Goal: Book appointment/travel/reservation

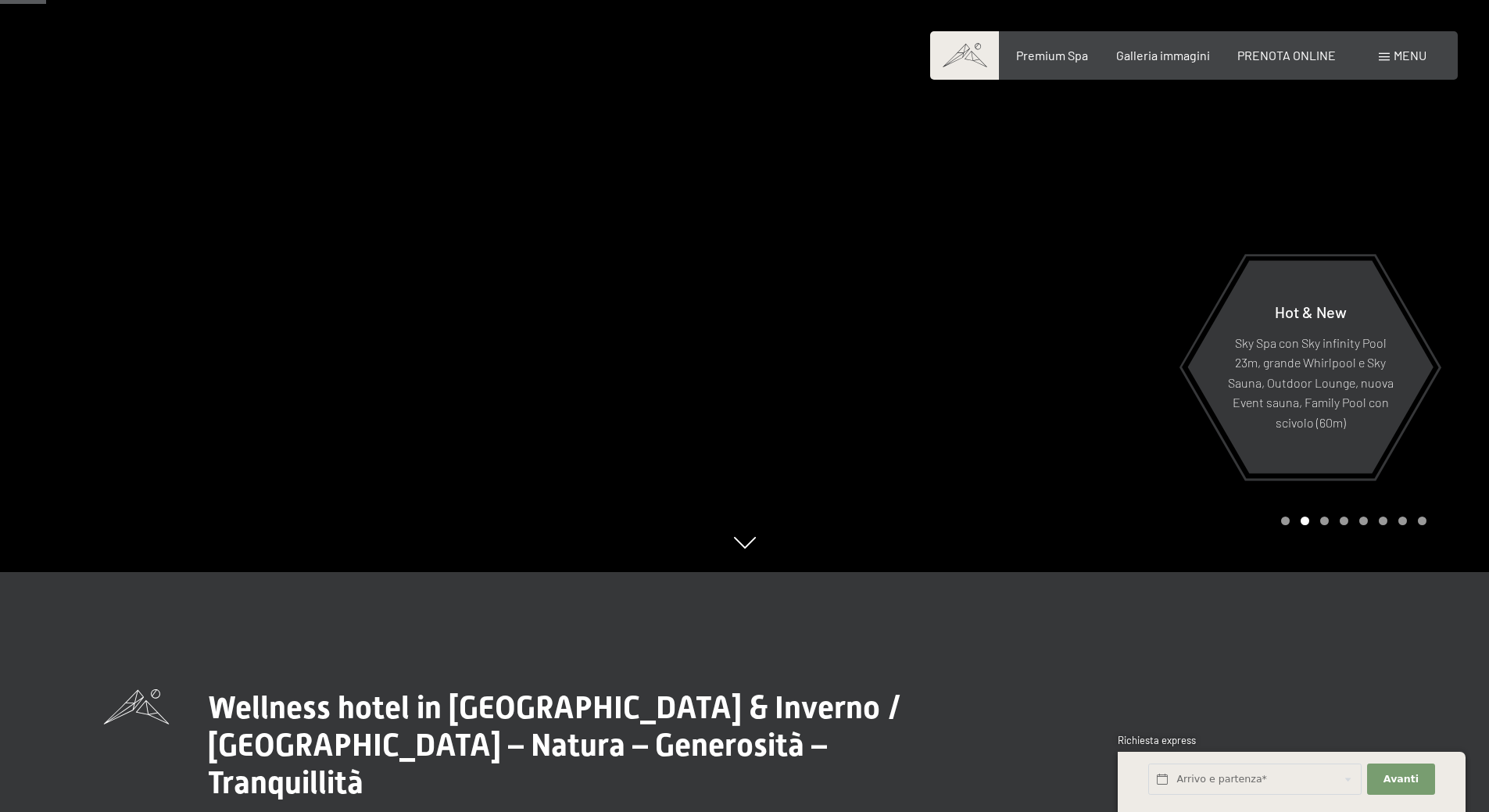
scroll to position [156, 0]
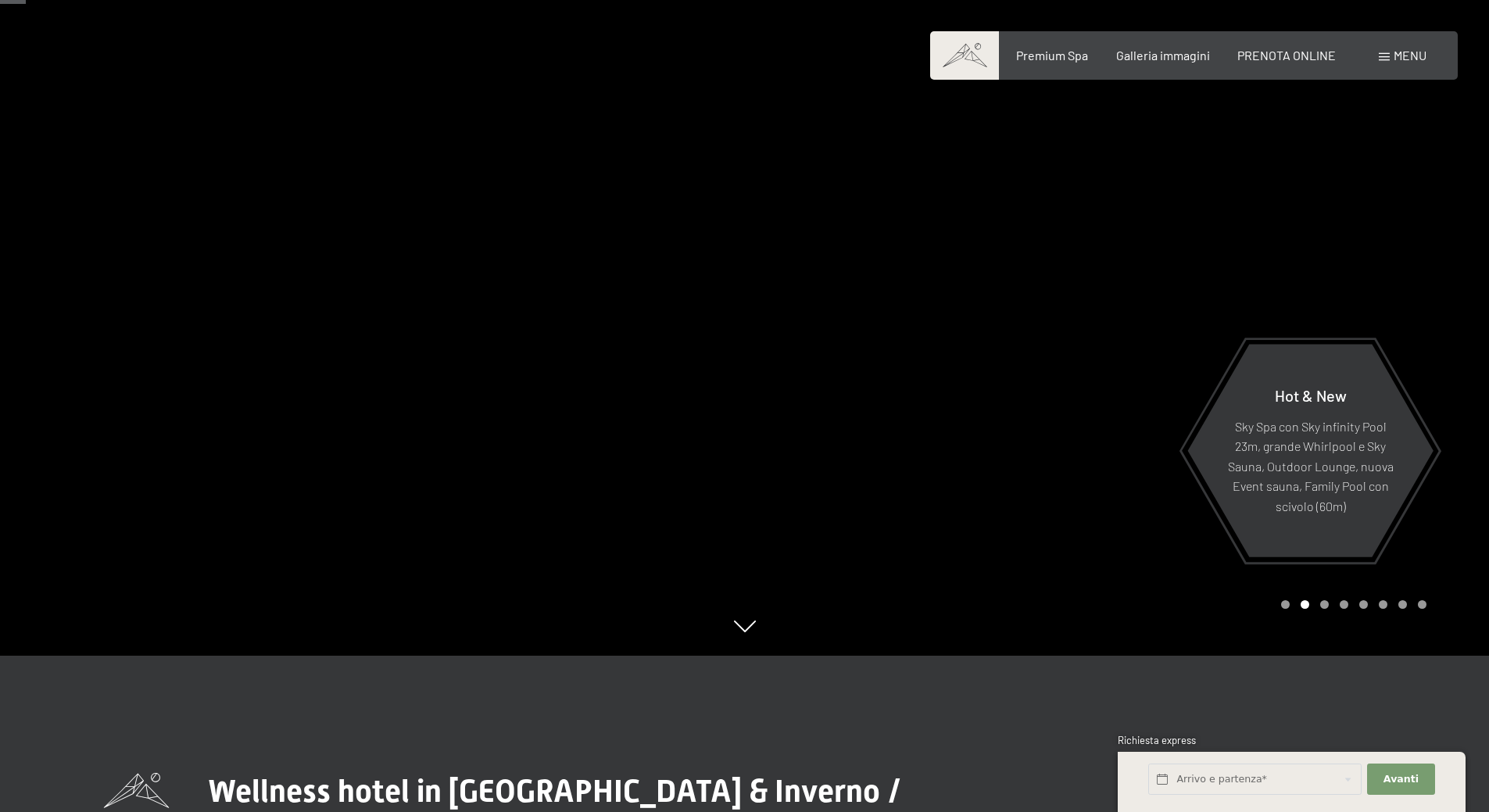
click at [1429, 329] on div at bounding box center [1117, 249] width 745 height 812
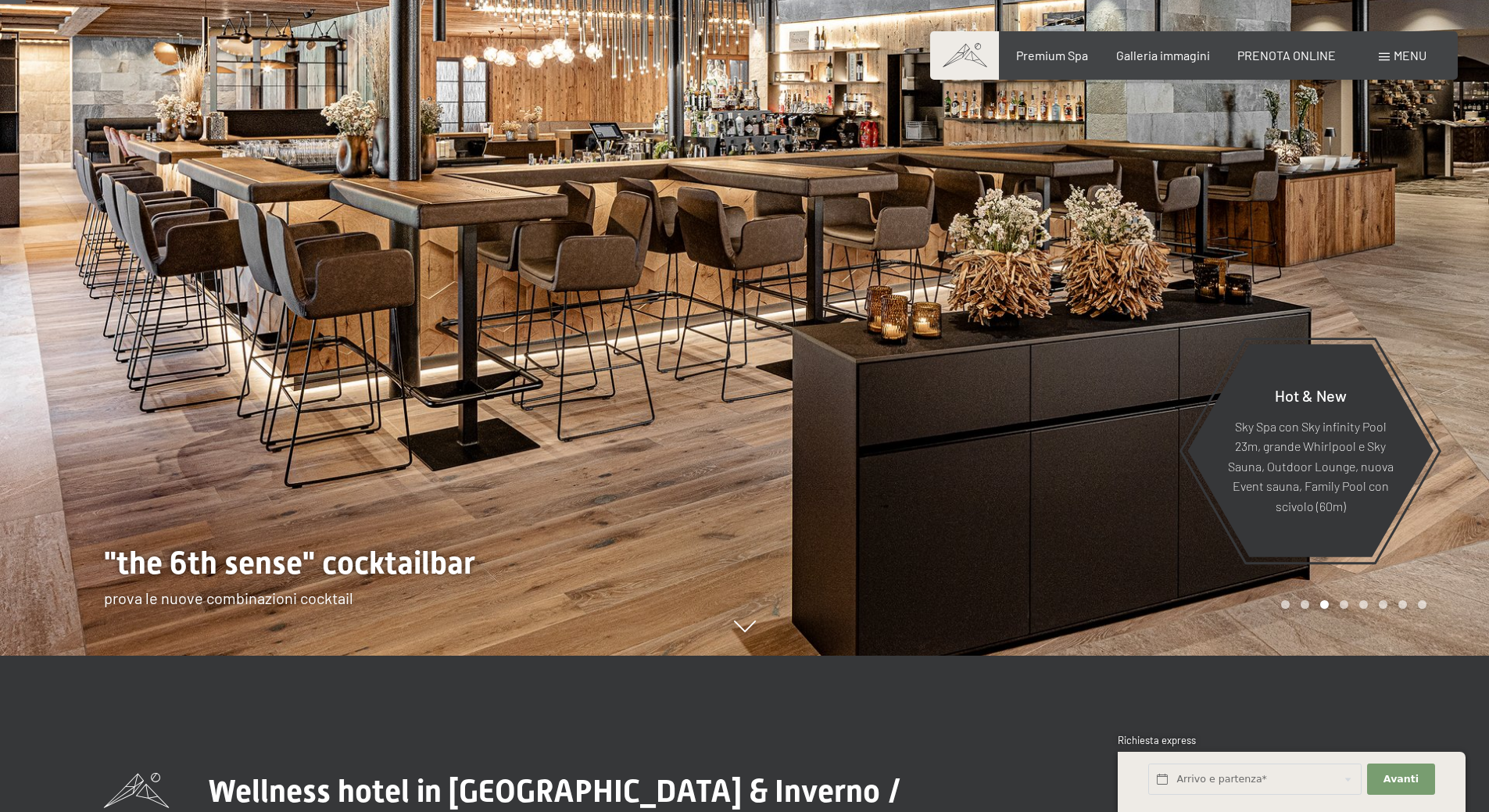
click at [1429, 328] on div at bounding box center [1117, 249] width 745 height 812
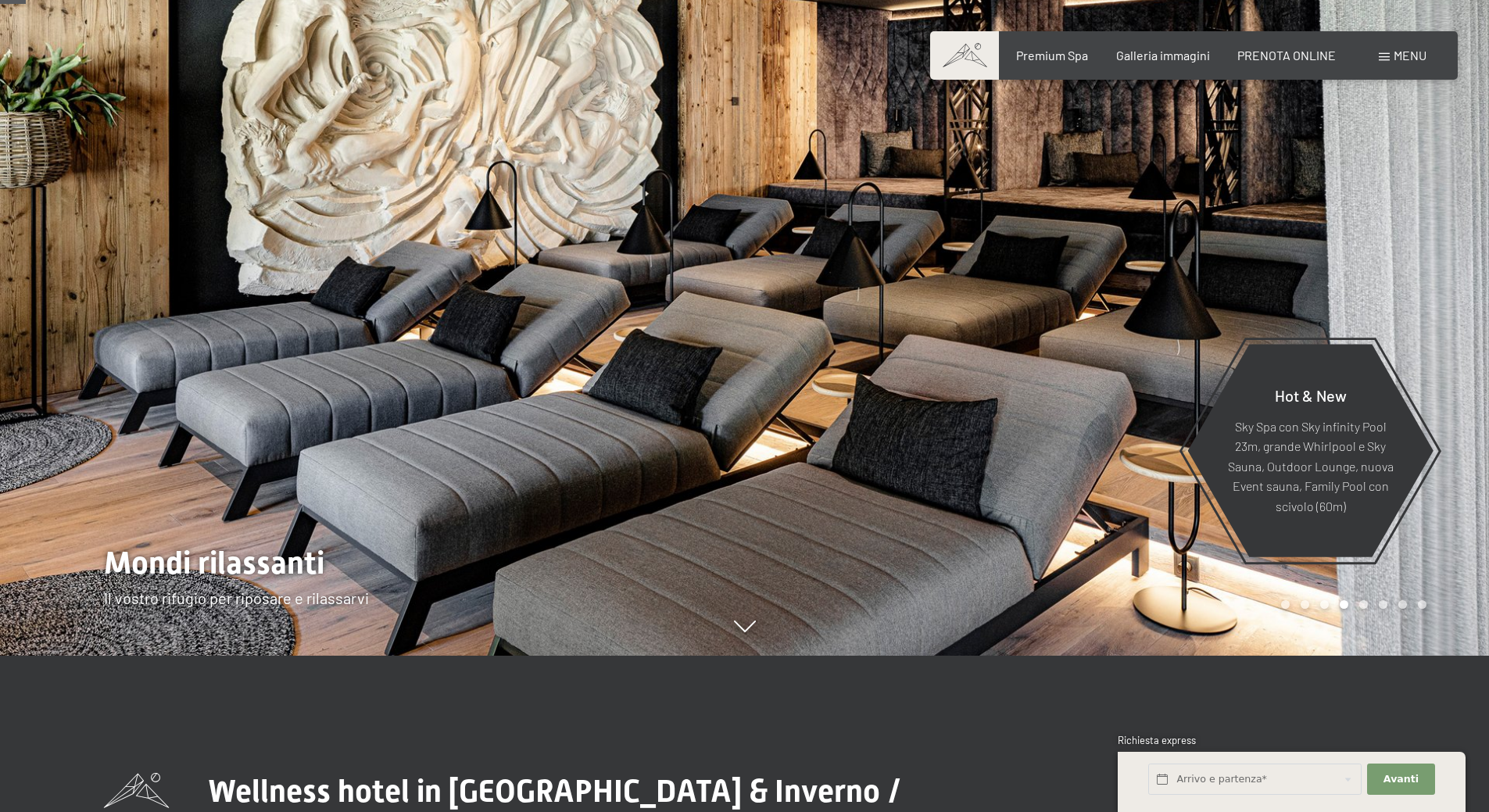
click at [1429, 328] on div at bounding box center [1117, 249] width 745 height 812
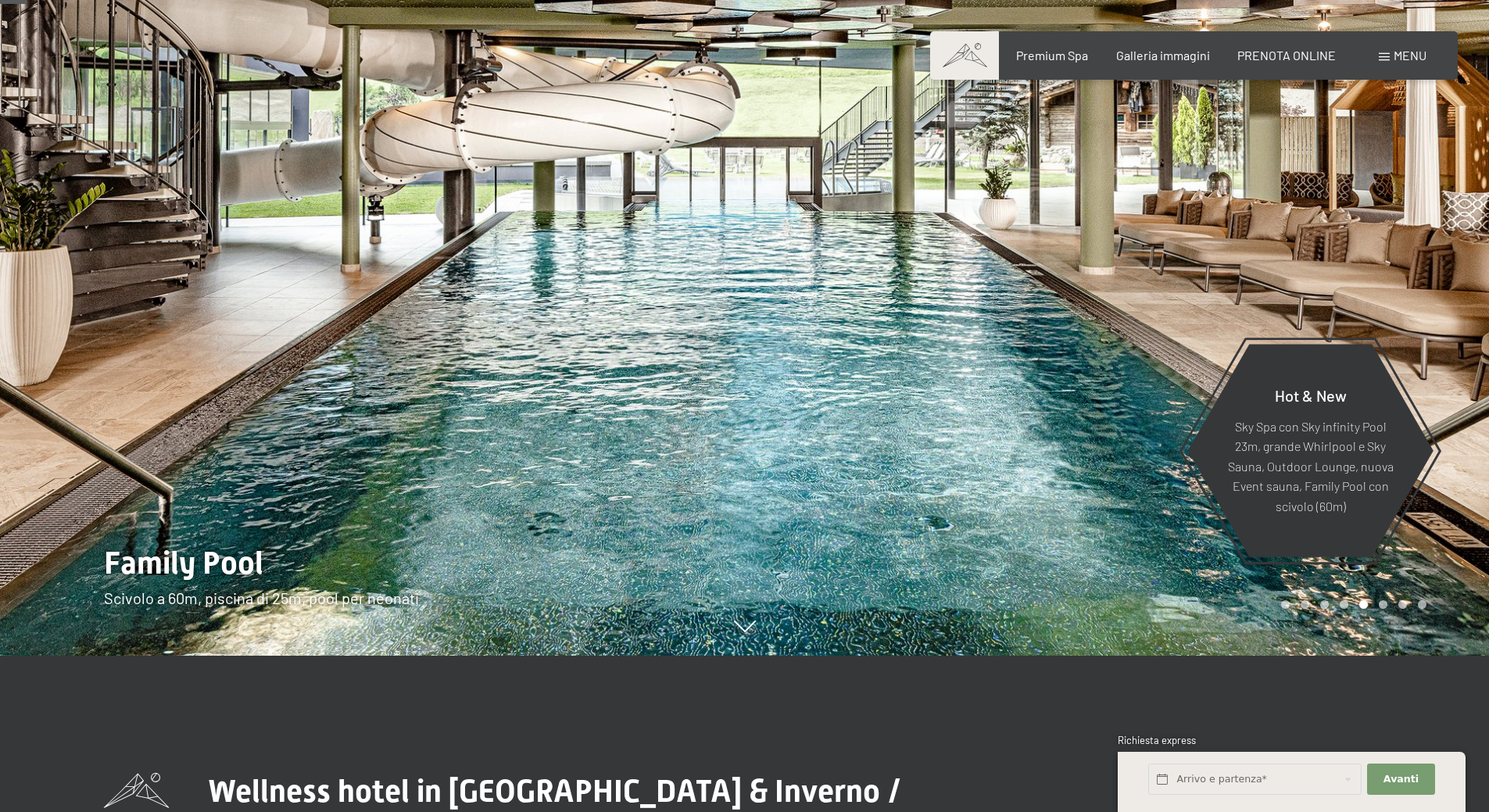
click at [1429, 328] on div at bounding box center [1117, 249] width 745 height 812
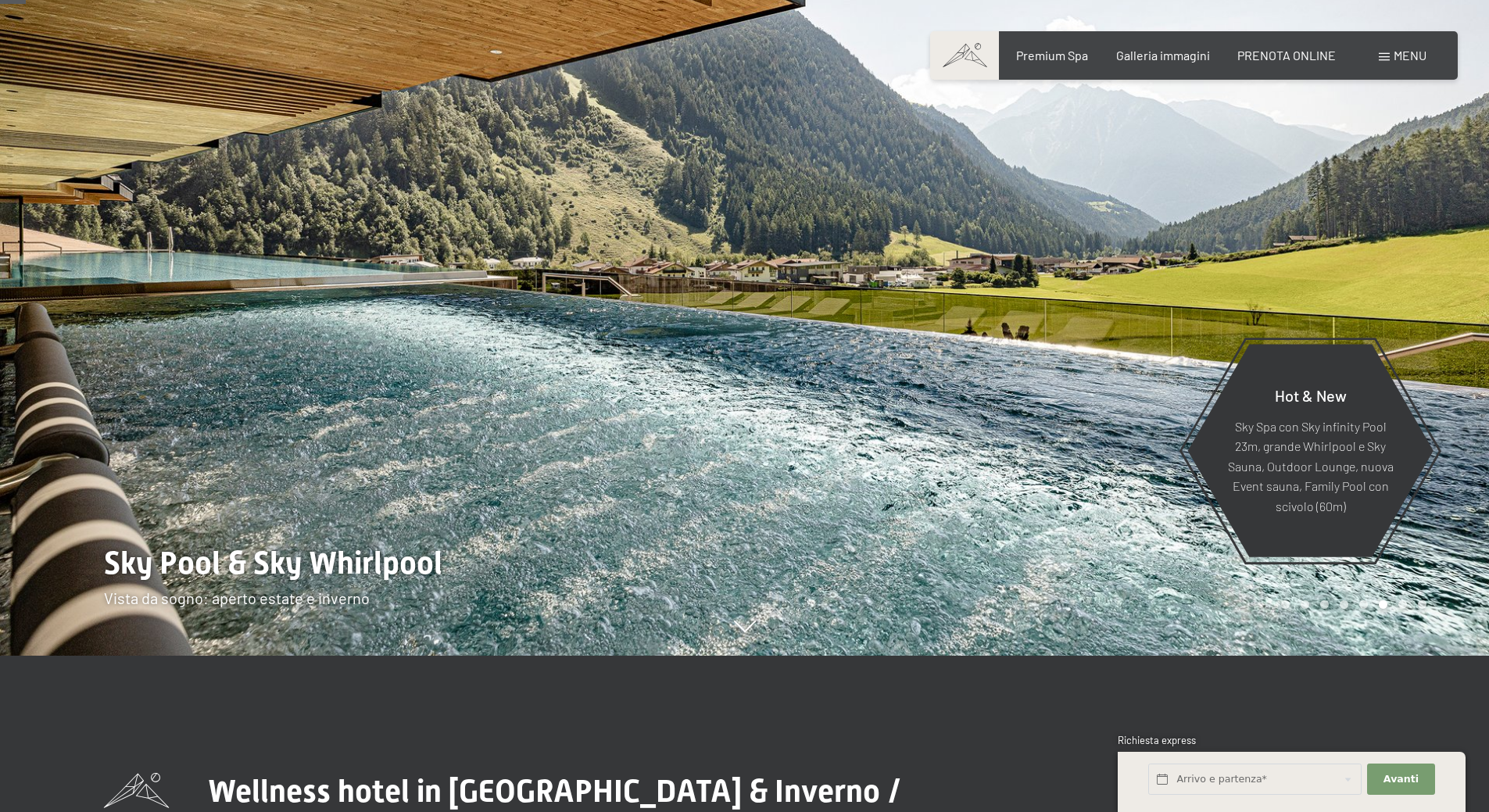
click at [1429, 328] on div at bounding box center [1117, 249] width 745 height 812
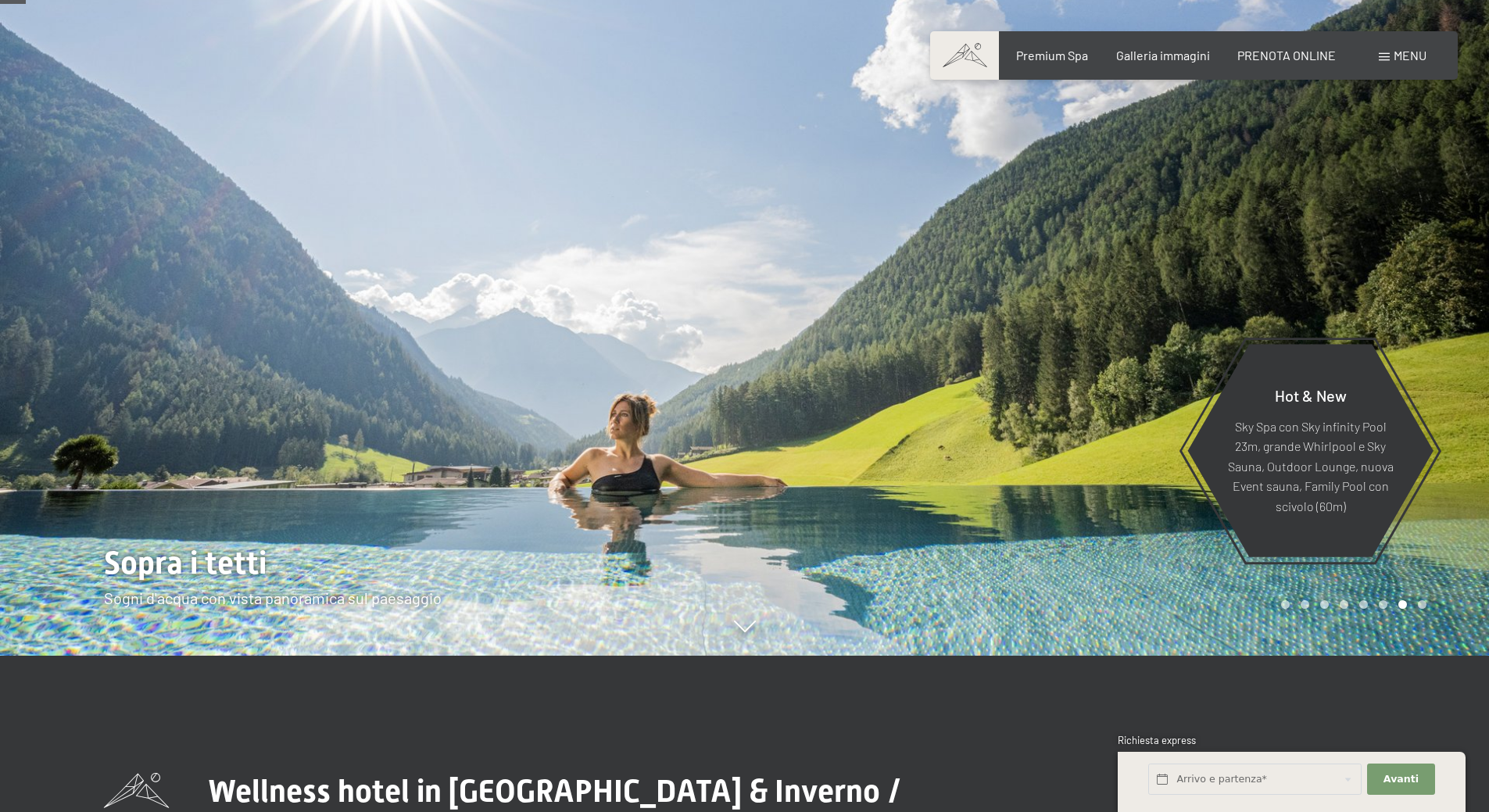
click at [1388, 311] on div at bounding box center [1117, 249] width 745 height 812
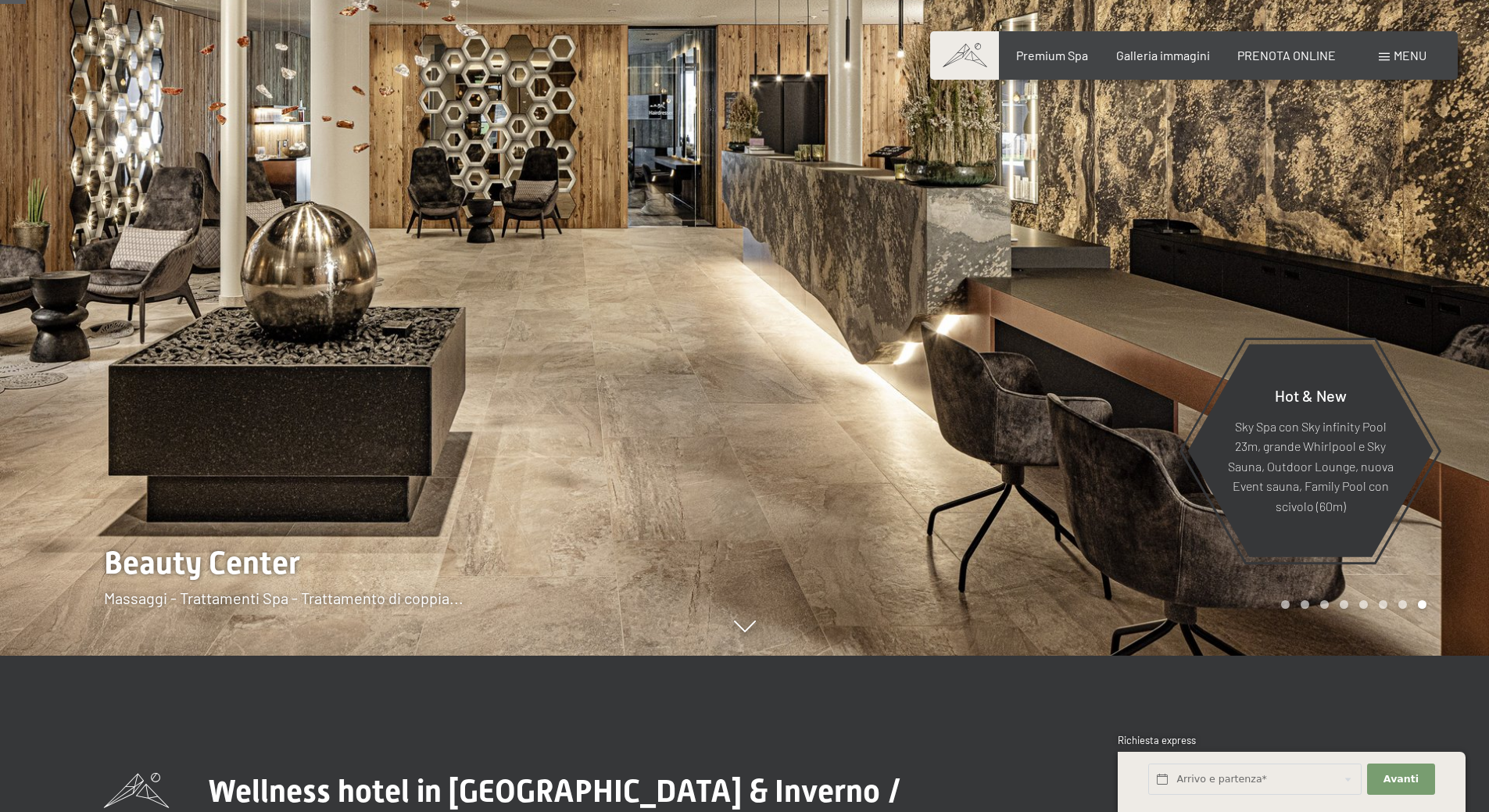
click at [1051, 257] on div at bounding box center [1117, 249] width 745 height 812
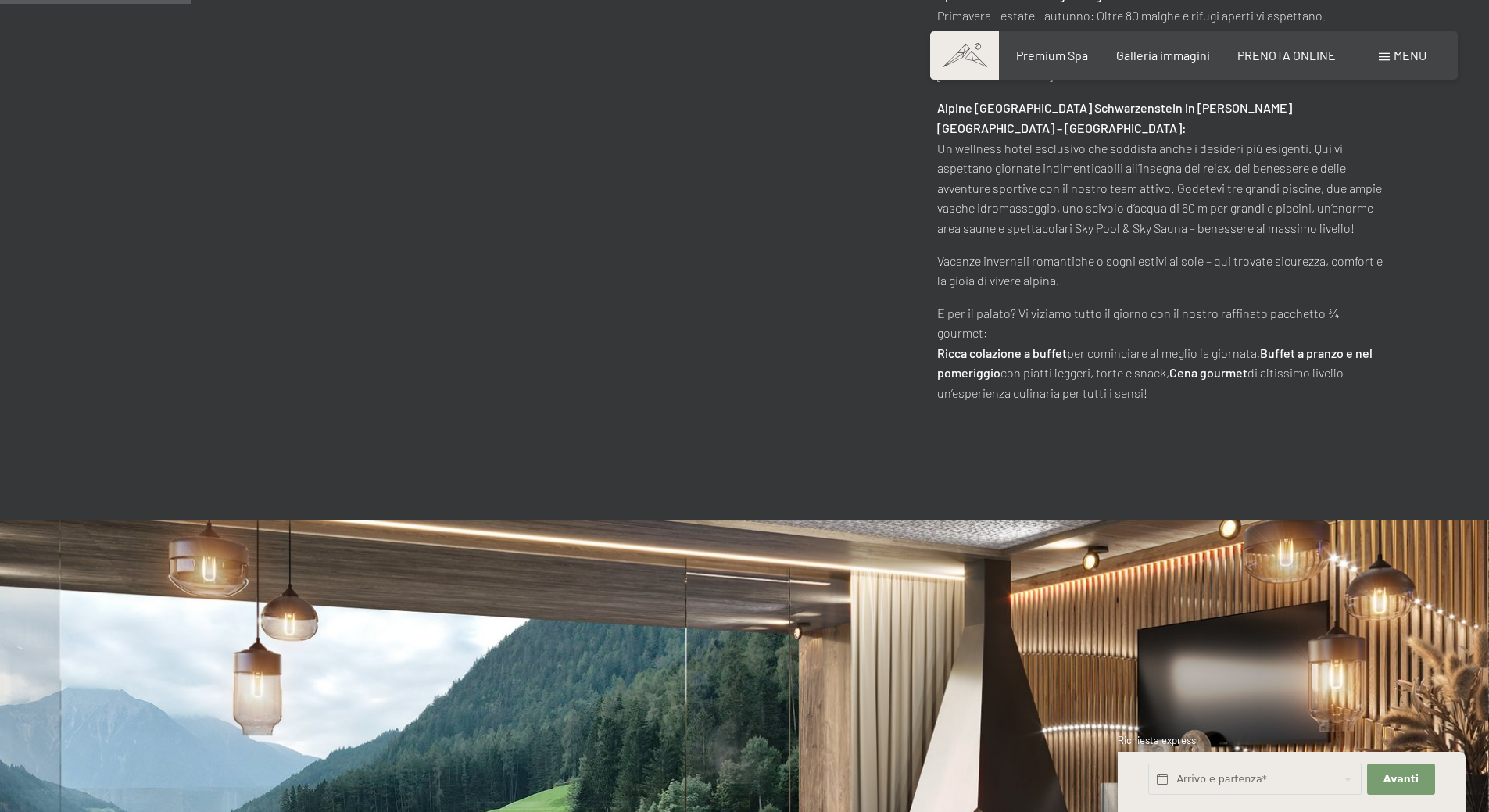
scroll to position [1172, 0]
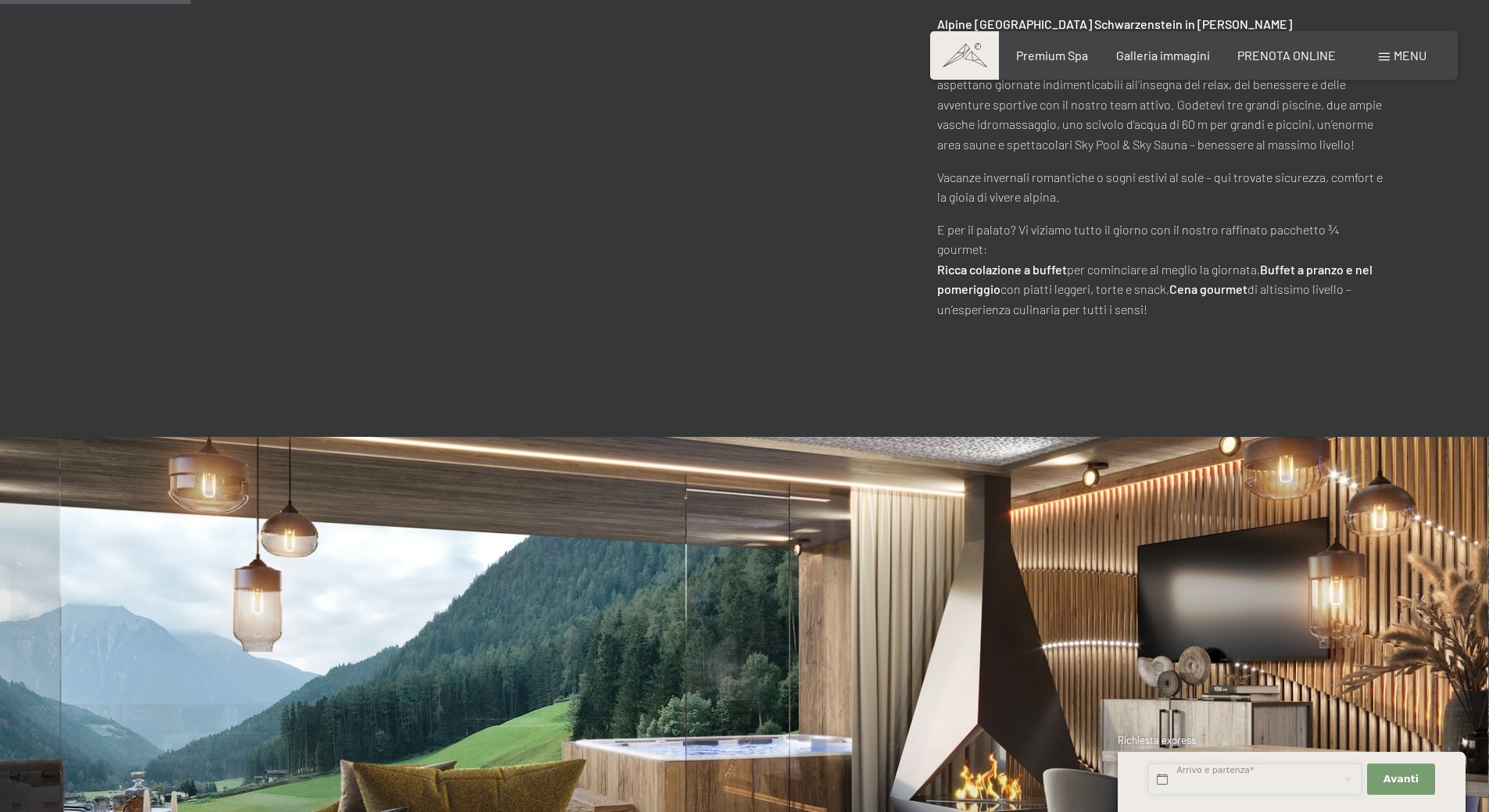
click at [1250, 783] on input "text" at bounding box center [1255, 779] width 213 height 32
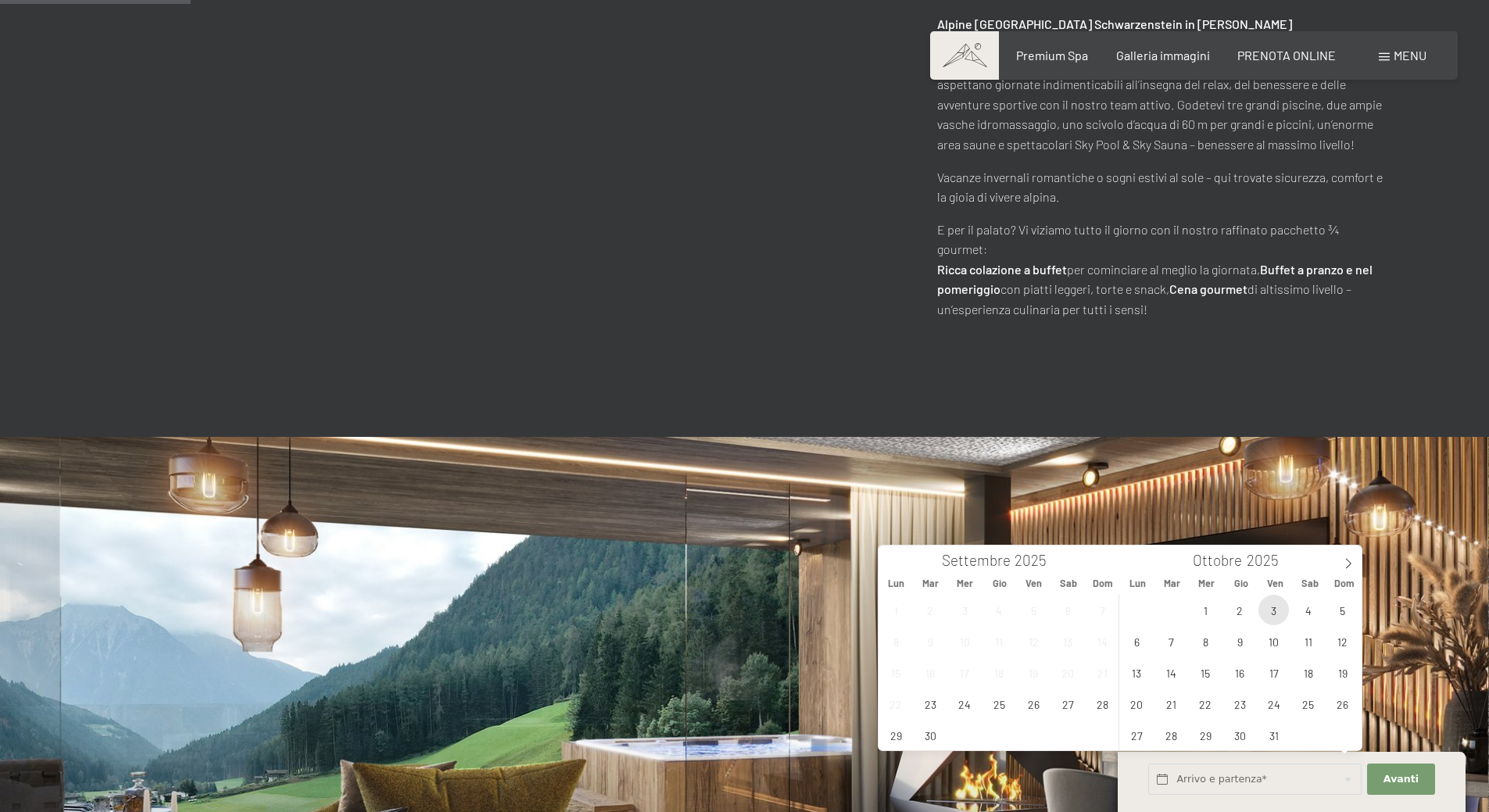
click at [1270, 609] on span "3" at bounding box center [1274, 610] width 30 height 30
click at [1337, 604] on span "5" at bounding box center [1343, 610] width 30 height 30
type input "Ven. [DATE] - Dom. [DATE]"
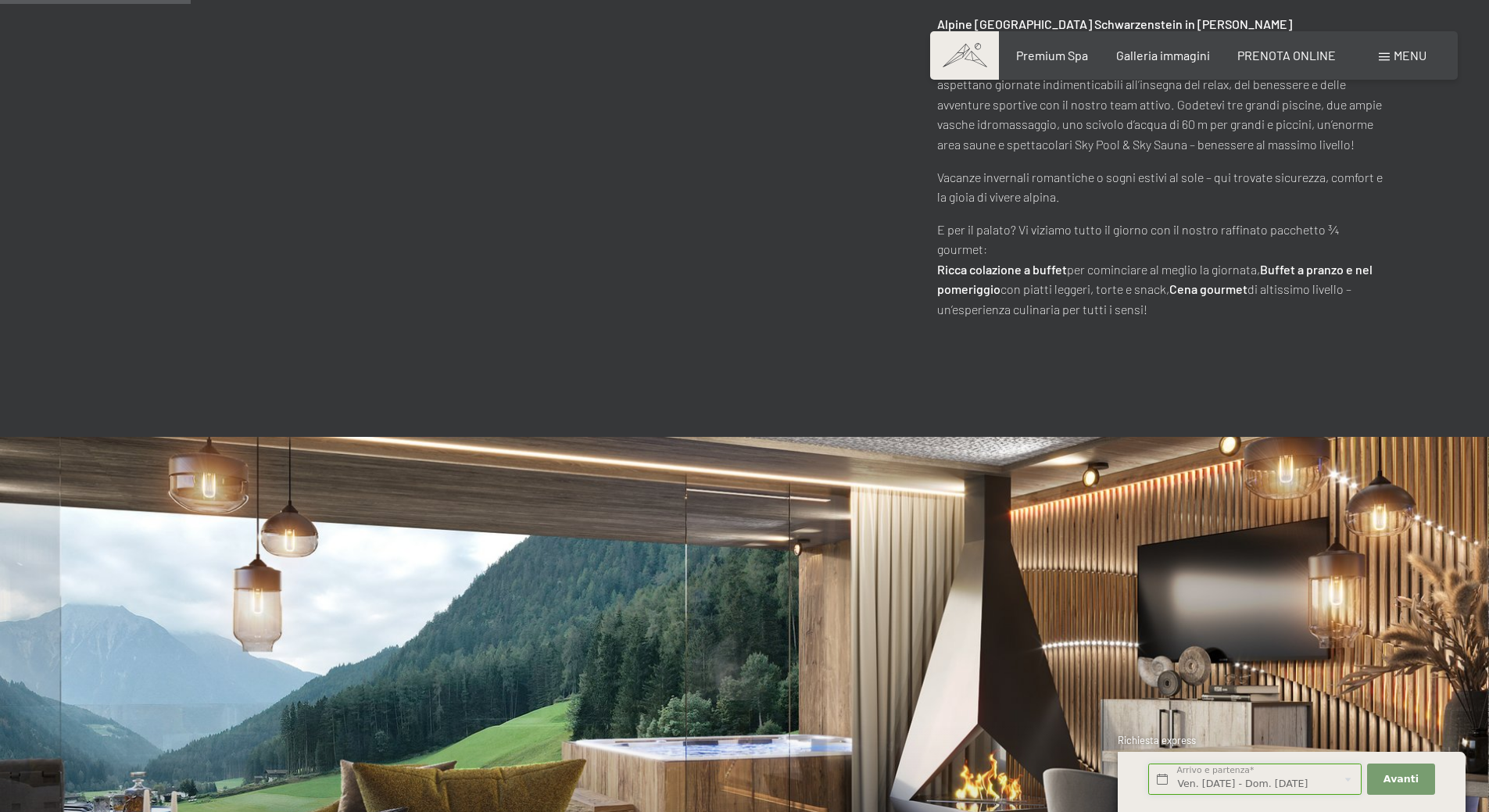
scroll to position [0, 2]
click at [1403, 783] on span "Avanti" at bounding box center [1402, 779] width 35 height 14
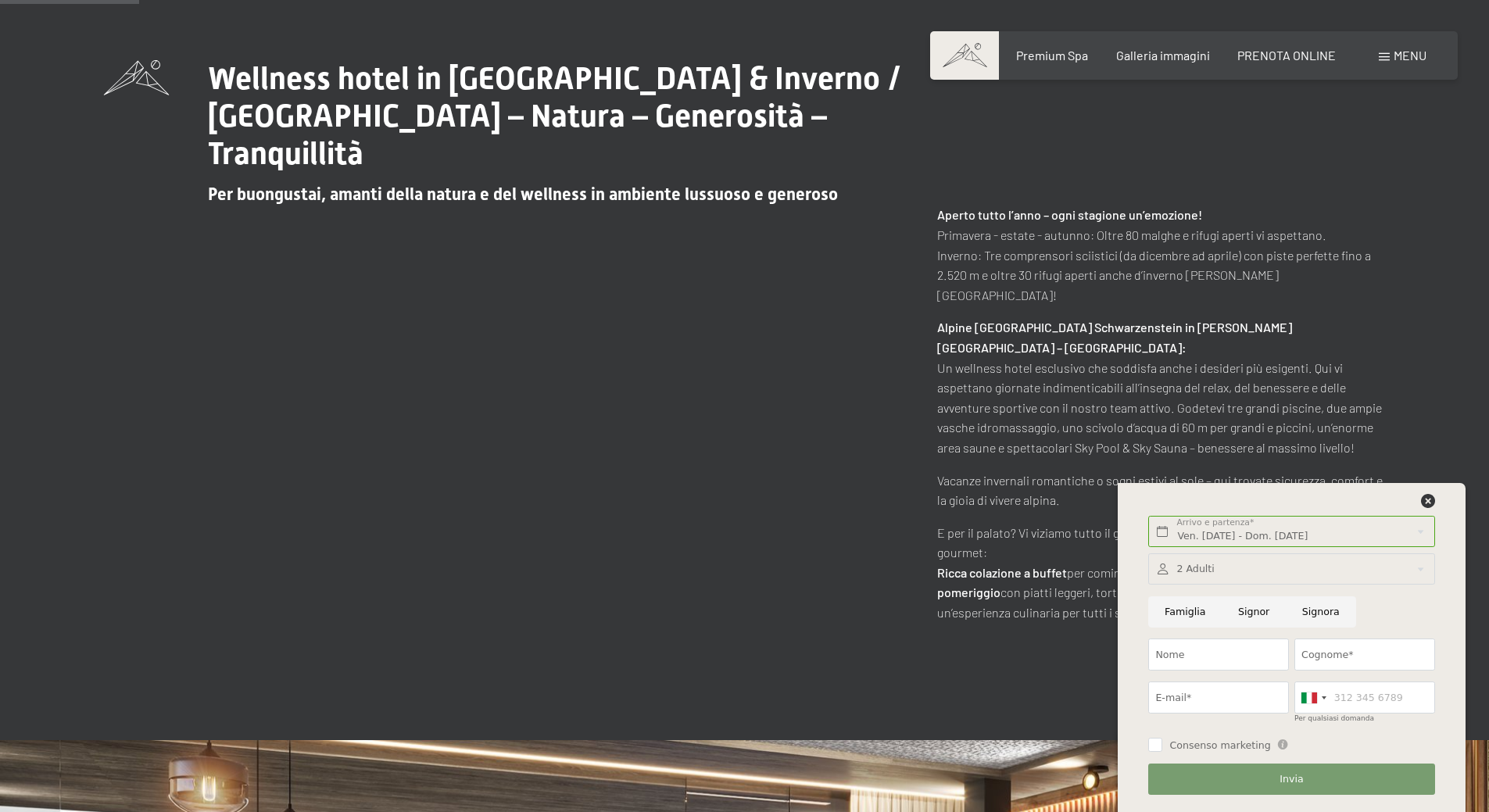
scroll to position [782, 0]
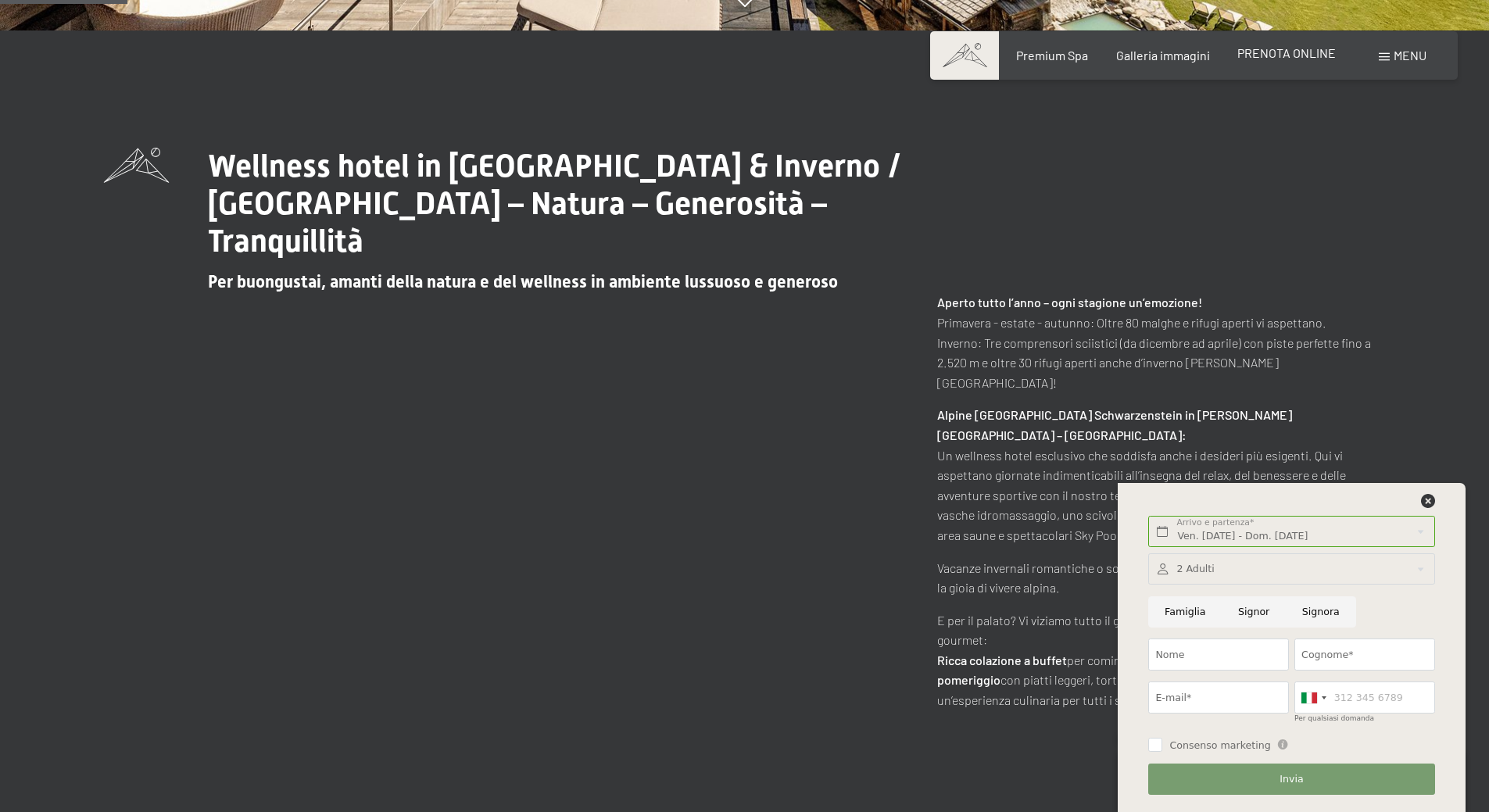
click at [1298, 60] on span "PRENOTA ONLINE" at bounding box center [1286, 53] width 98 height 15
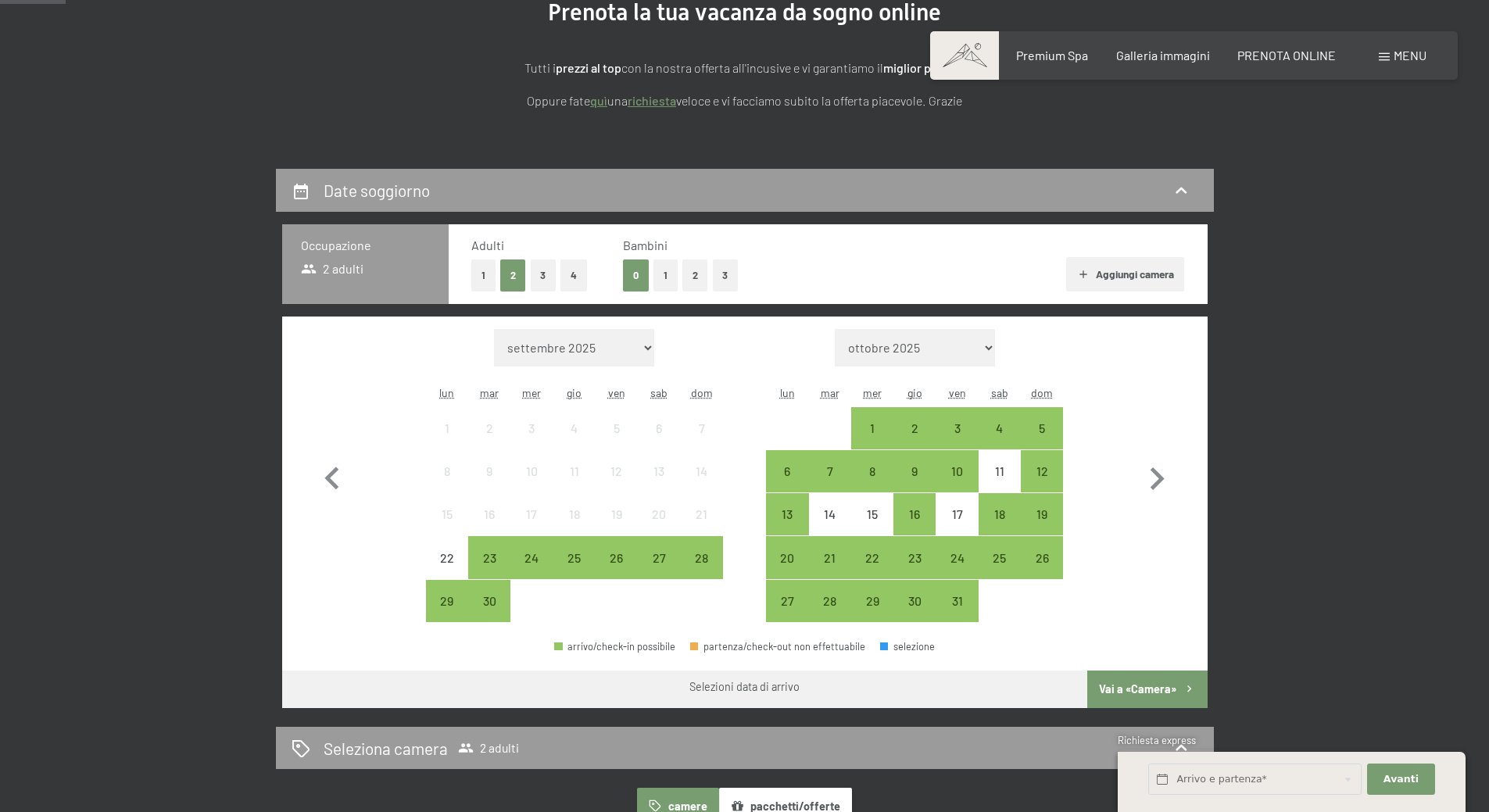
scroll to position [234, 0]
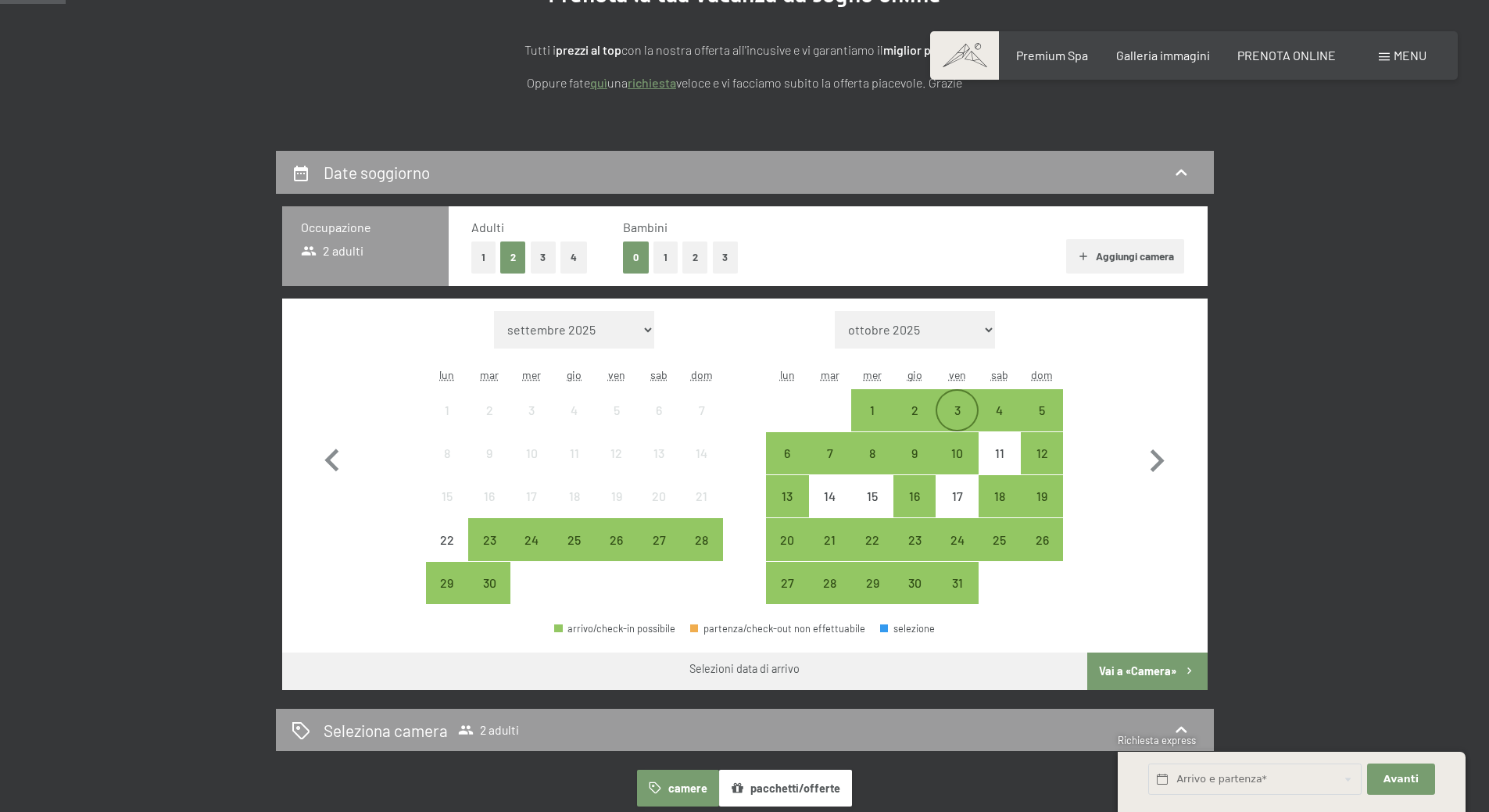
click at [953, 409] on div "3" at bounding box center [957, 423] width 39 height 39
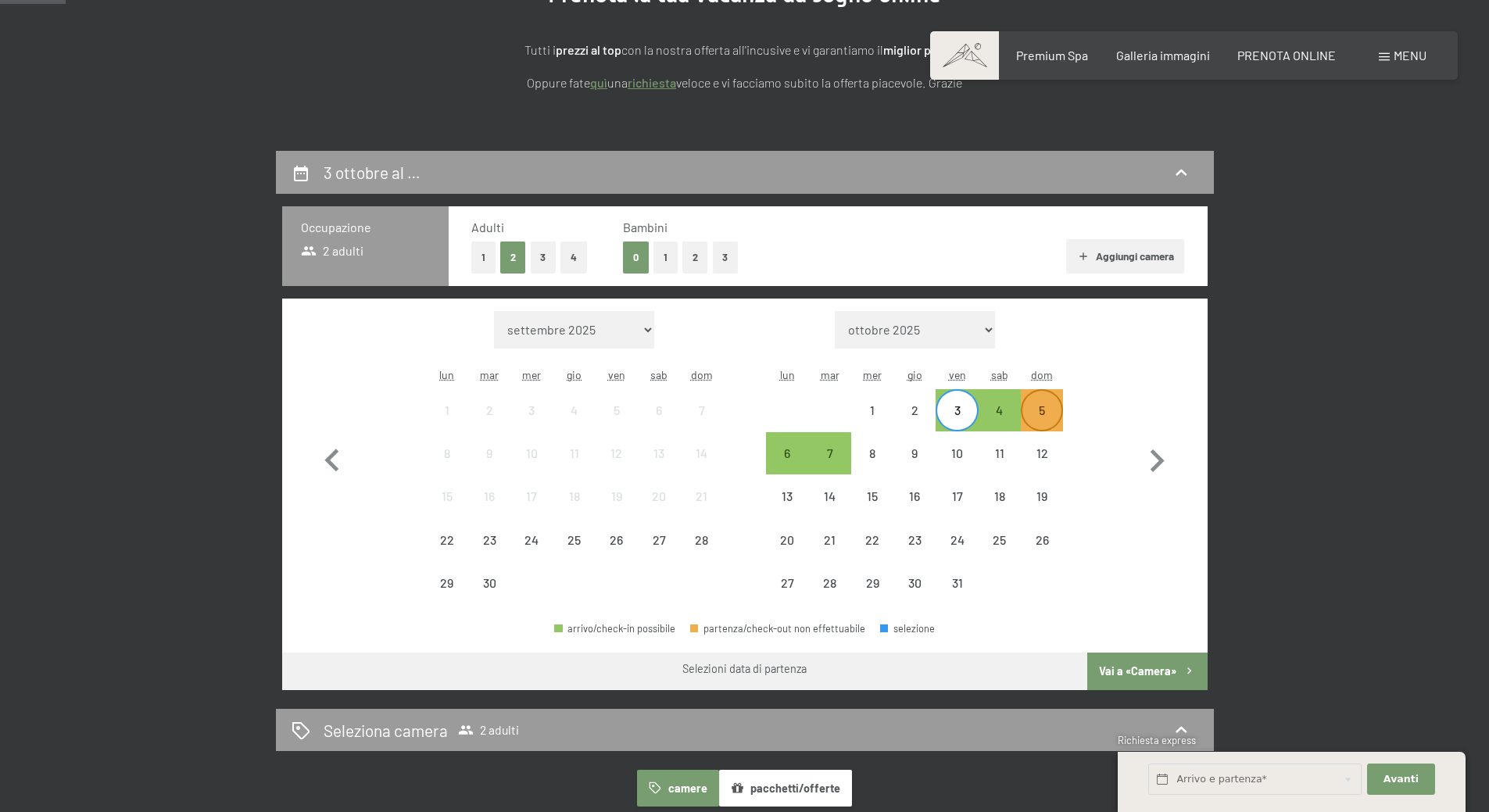
click at [1041, 406] on div "5" at bounding box center [1042, 423] width 39 height 39
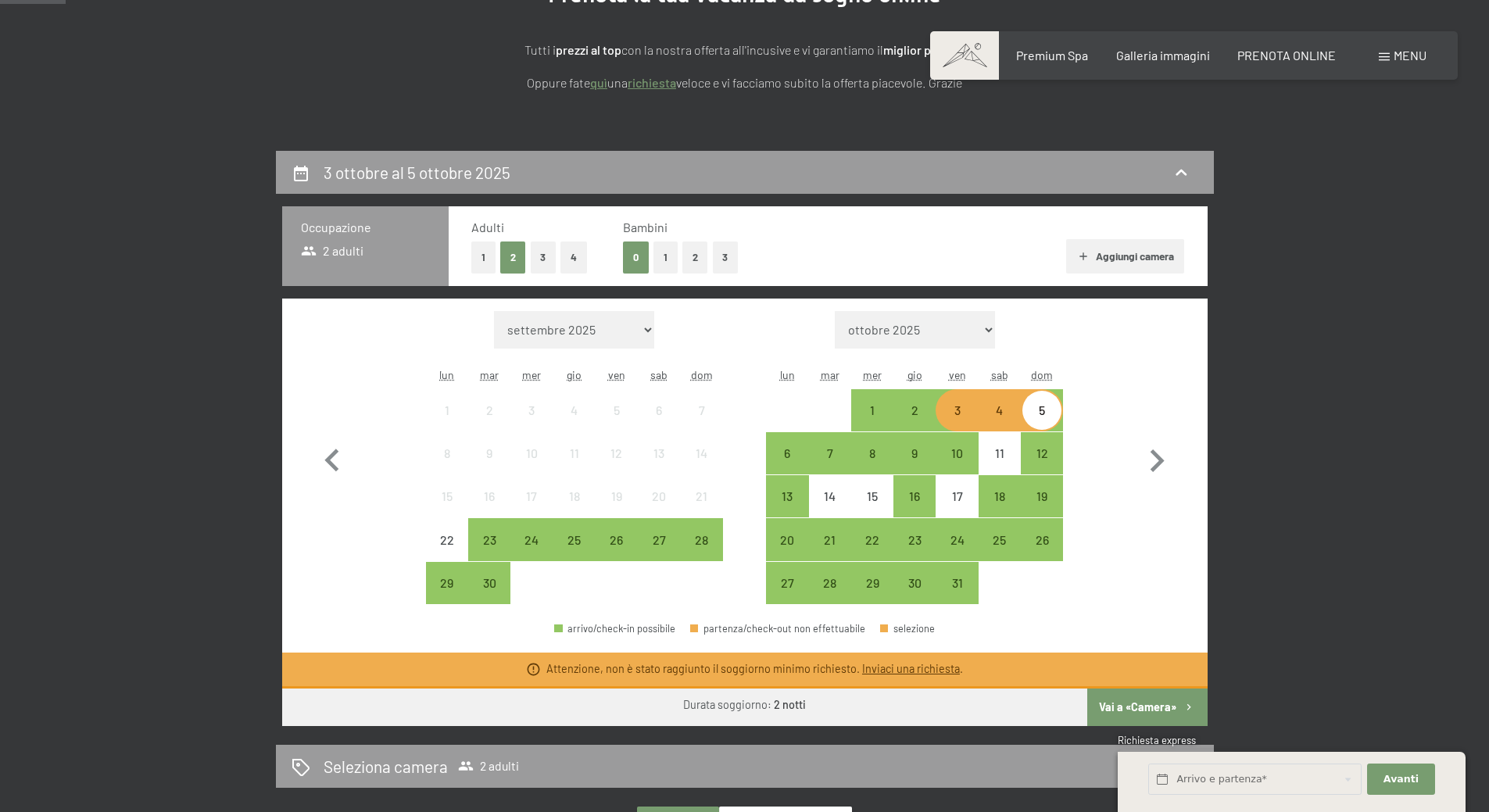
click at [913, 670] on link "Inviaci una richiesta" at bounding box center [911, 668] width 97 height 13
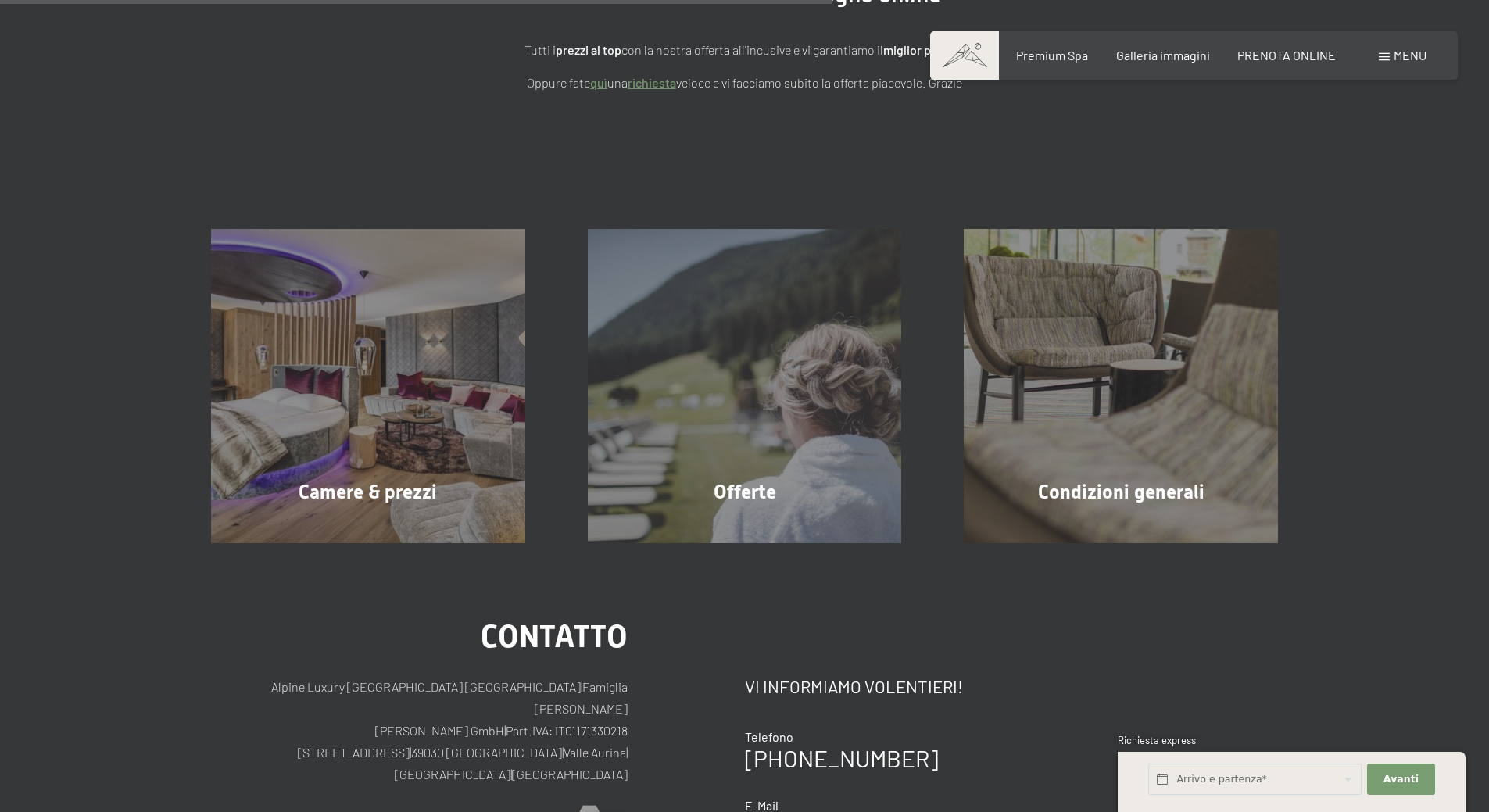
scroll to position [385, 0]
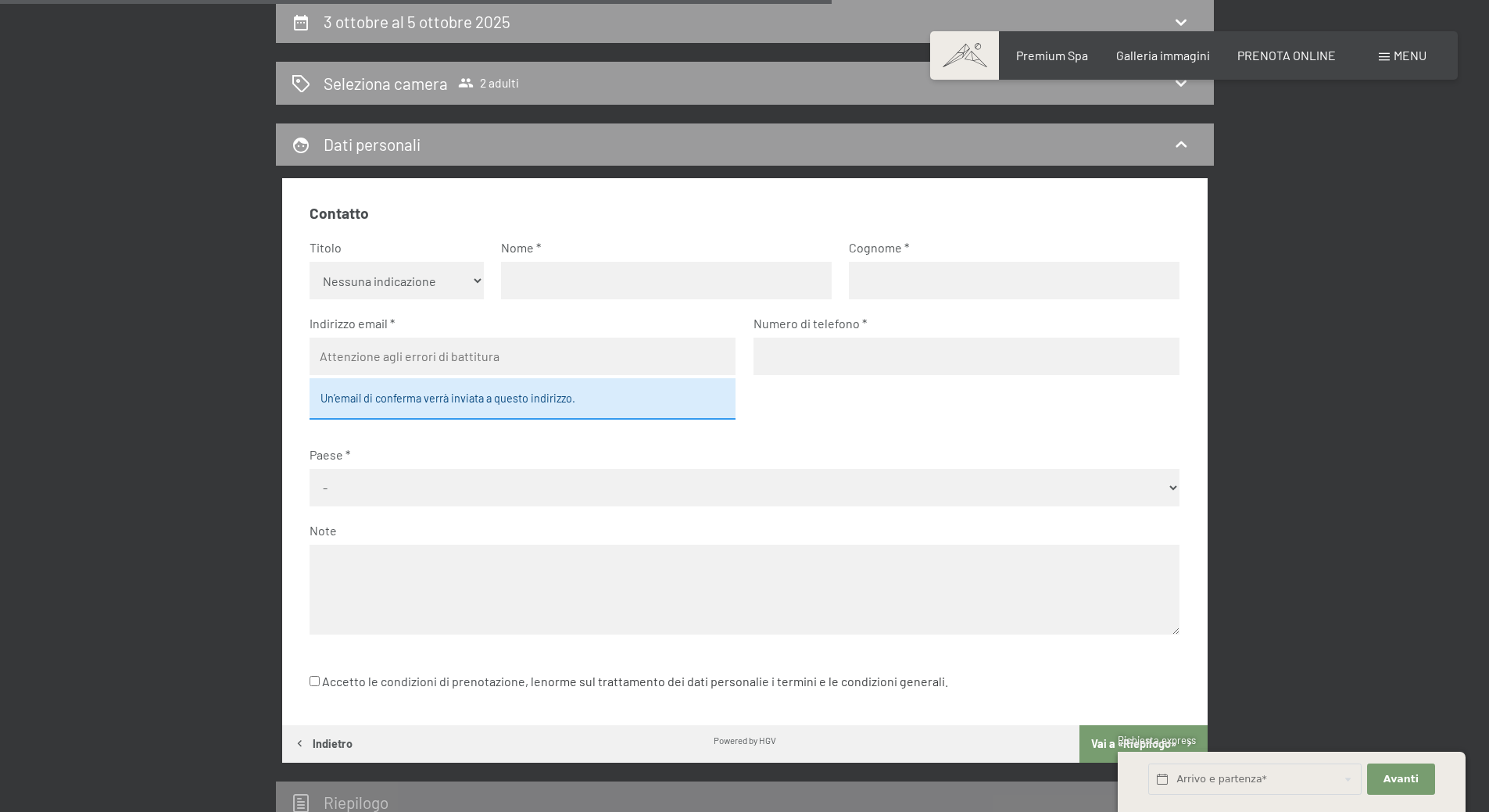
click at [393, 283] on select "Nessuna indicazione Sig.ra Sig." at bounding box center [397, 280] width 175 height 38
select select "f"
click at [310, 262] on select "Nessuna indicazione Sig.ra Sig." at bounding box center [397, 280] width 175 height 38
click at [527, 278] on input "text" at bounding box center [667, 280] width 331 height 38
type input "caterina"
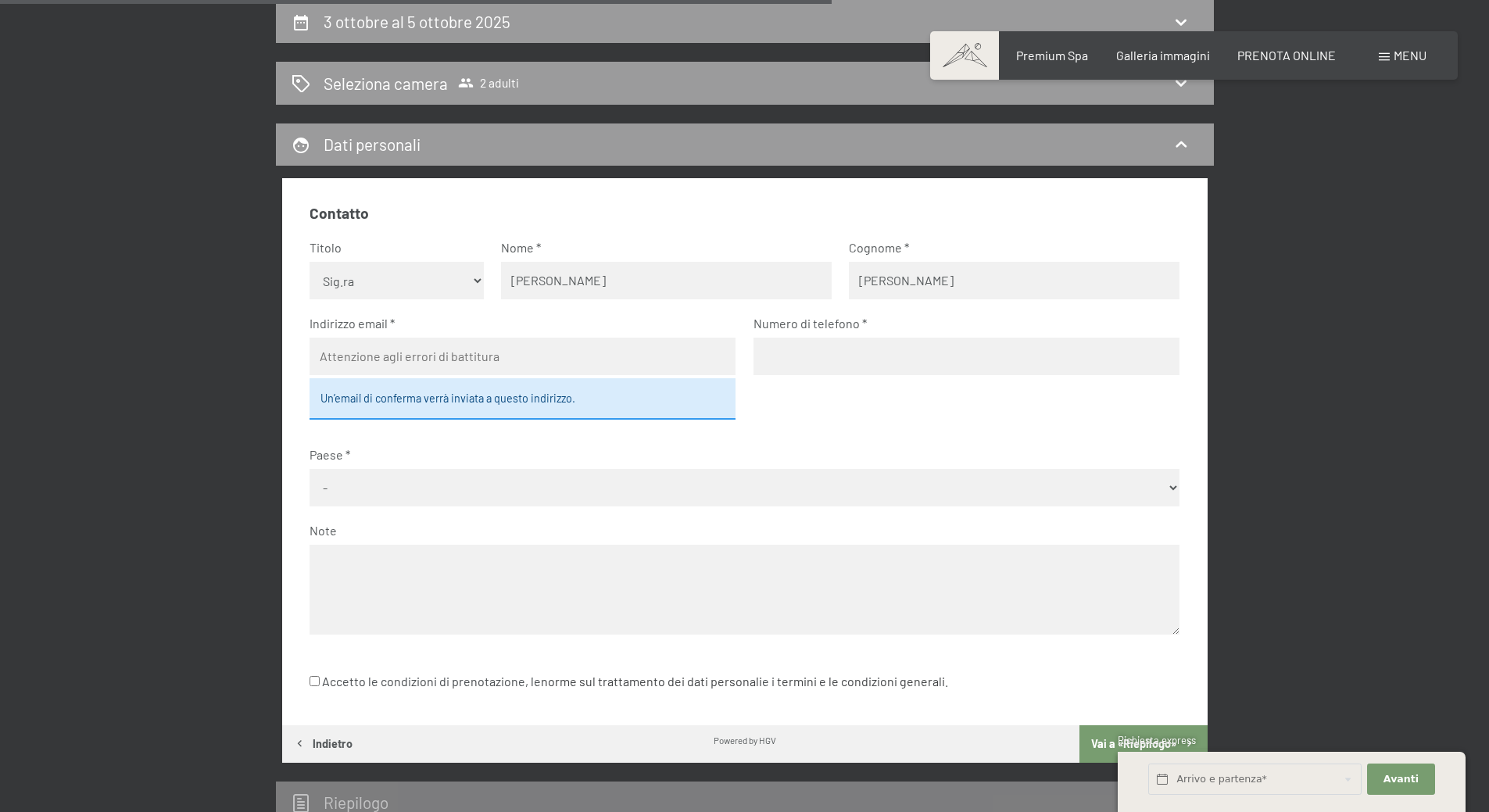
type input "barbieri"
type input "caterina.barbieri@lamspa.it"
click at [768, 359] on input "tel" at bounding box center [966, 356] width 426 height 38
type input "3394647405"
select select "ITA"
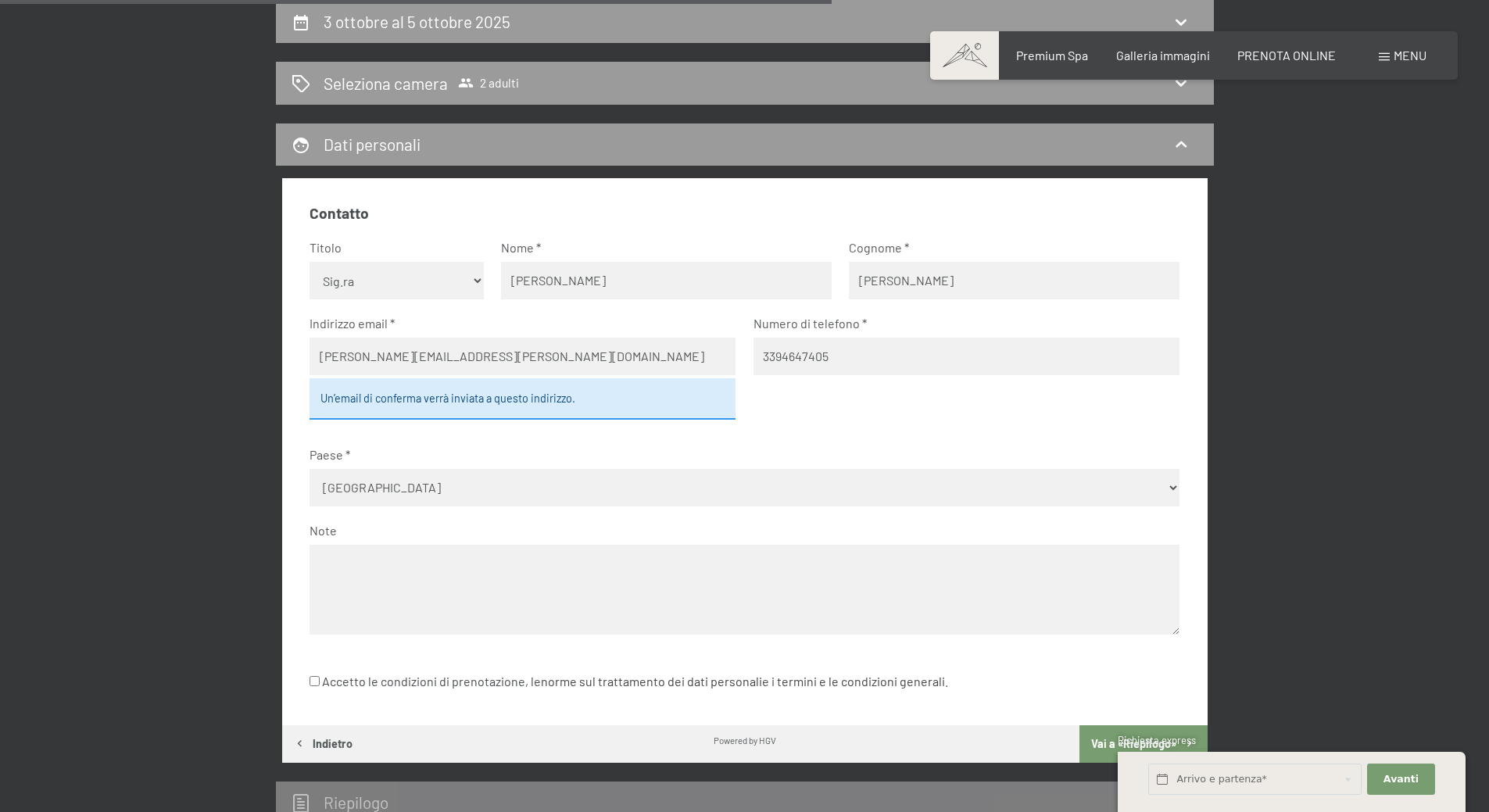
click at [390, 404] on div "Un’email di conferma verrà inviata a questo indirizzo." at bounding box center [522, 399] width 426 height 40
click at [386, 491] on select "- Germania Austria Svizzera Italia Paesi Bassi Belgio Regno Unito Rep. Ceca Pol…" at bounding box center [745, 487] width 870 height 38
click at [385, 490] on select "- Germania Austria Svizzera Italia Paesi Bassi Belgio Regno Unito Rep. Ceca Pol…" at bounding box center [745, 487] width 870 height 38
click at [379, 570] on textarea at bounding box center [745, 589] width 870 height 90
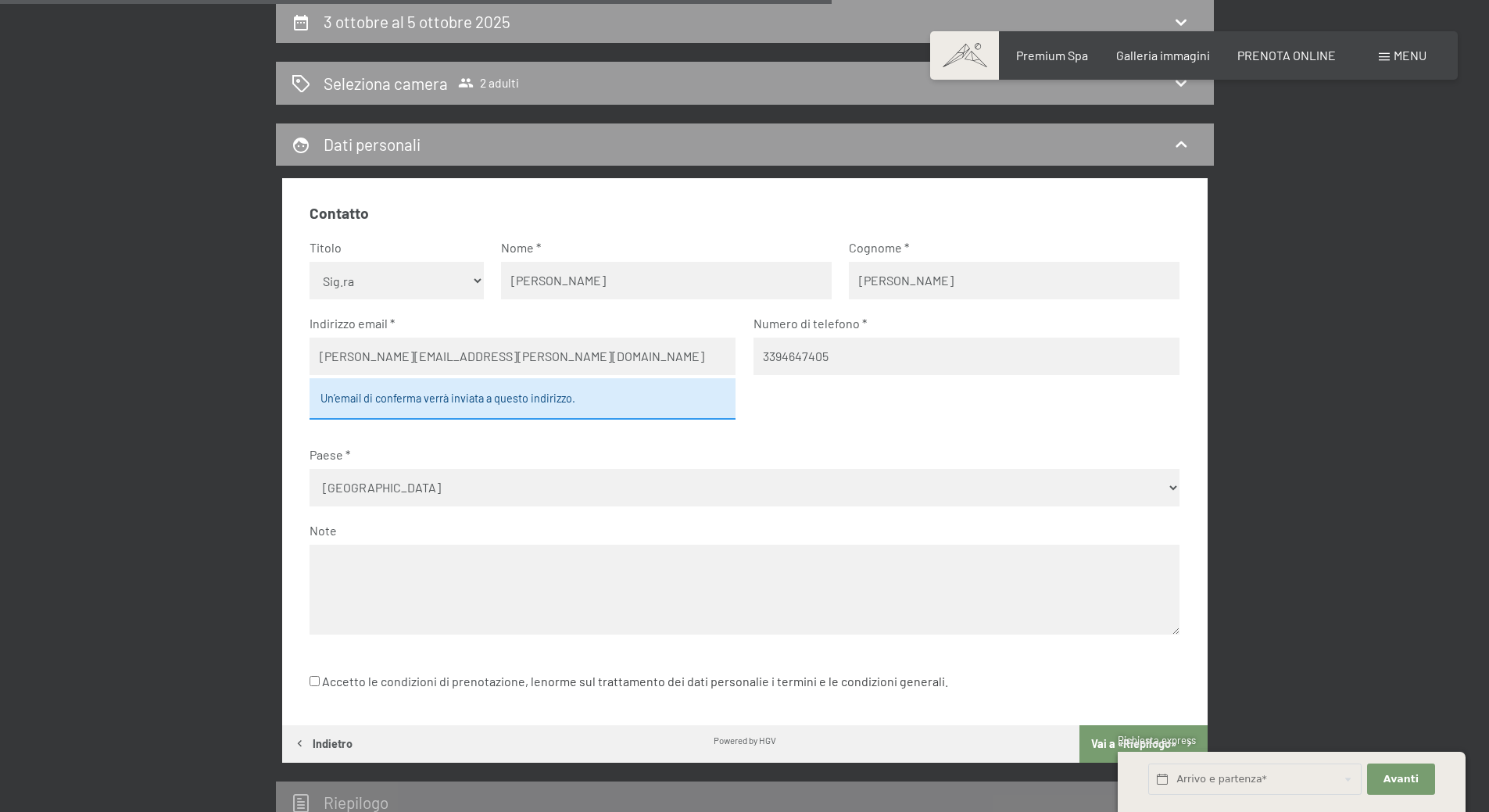
click at [315, 684] on input "Accetto le condizioni di prenotazione, le norme sul trattamento dei dati person…" at bounding box center [315, 681] width 10 height 10
checkbox input "true"
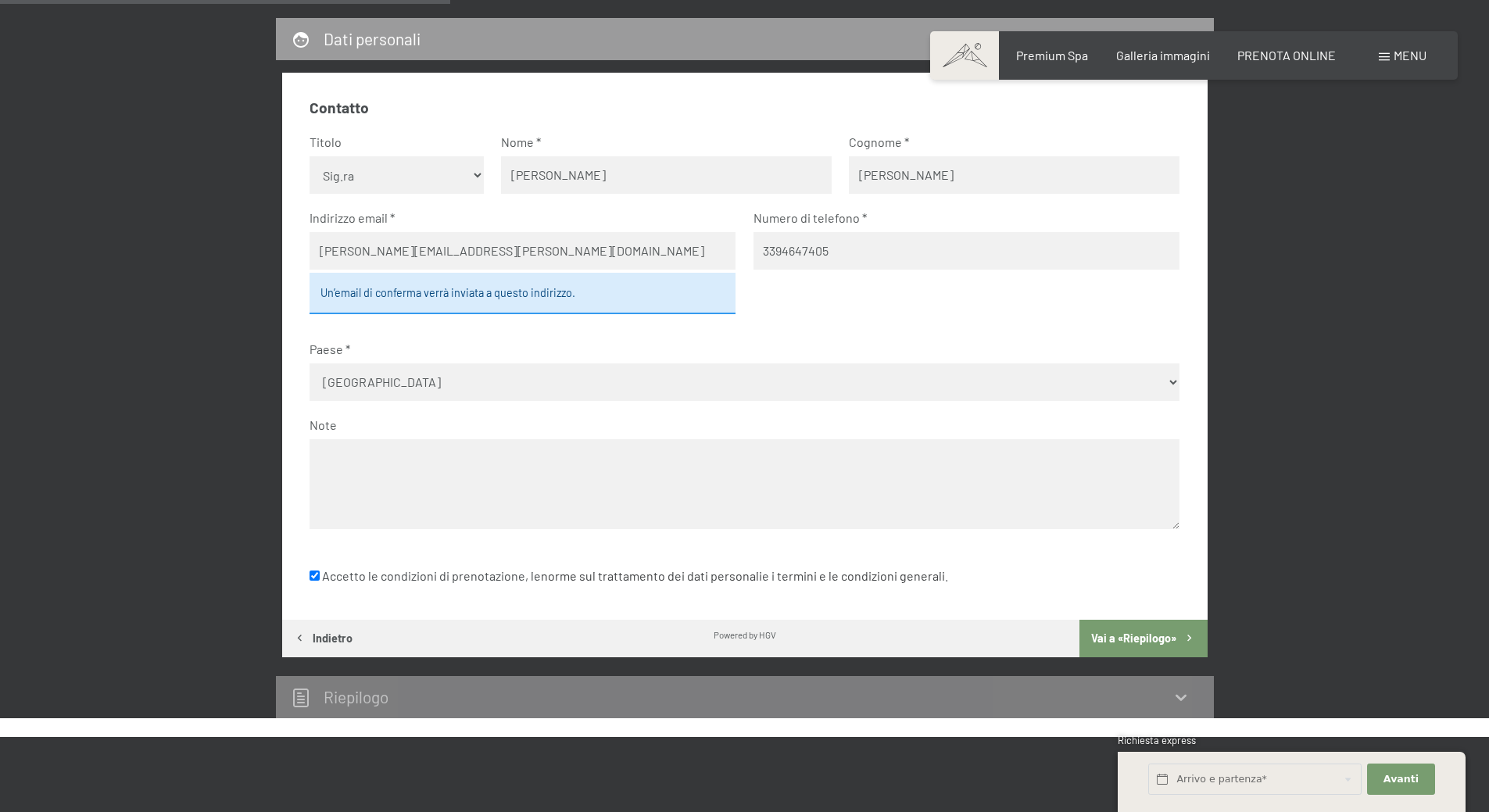
scroll to position [464, 0]
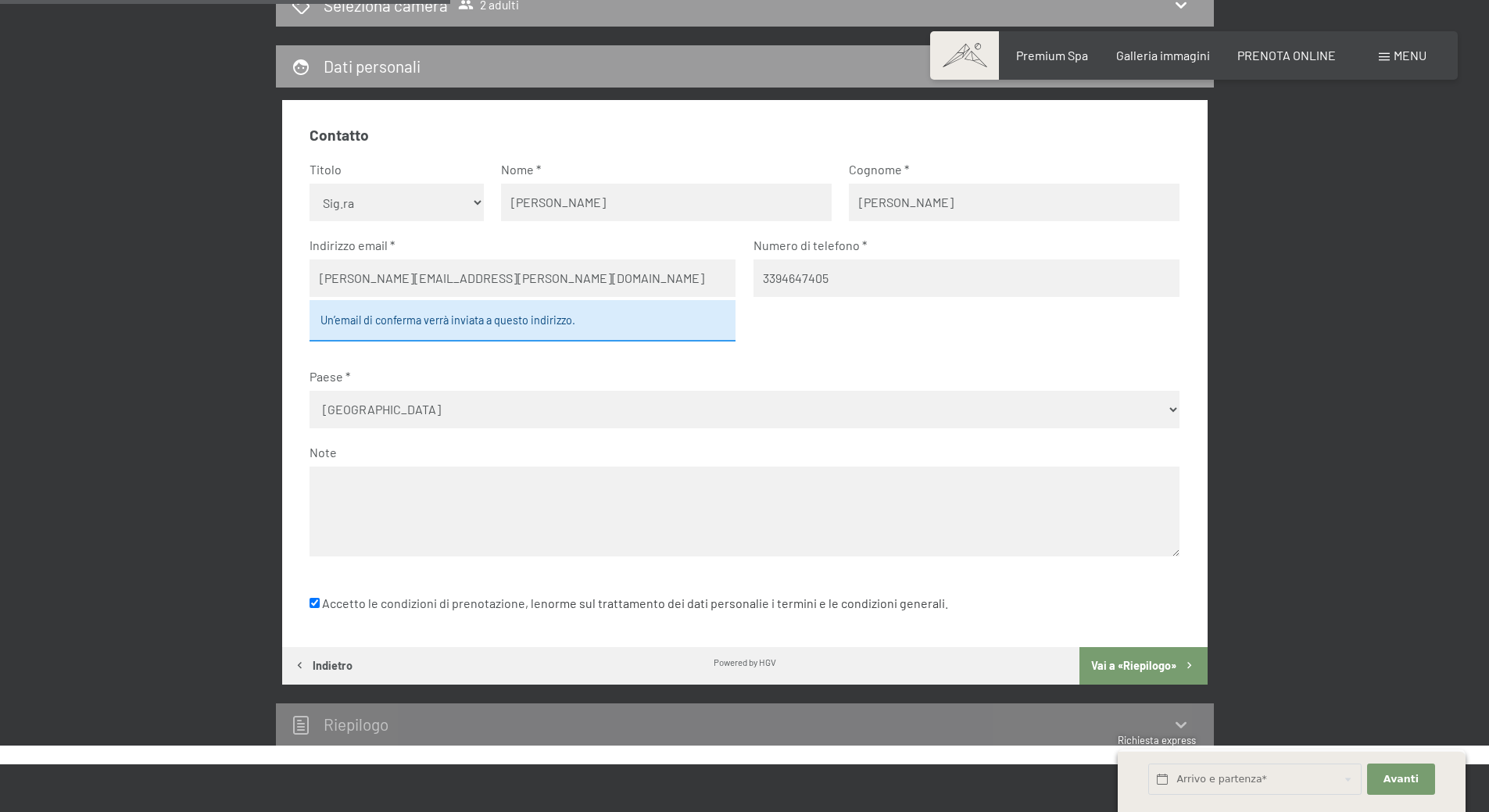
click at [1147, 662] on button "Vai a «Riepilogo»" at bounding box center [1143, 666] width 128 height 38
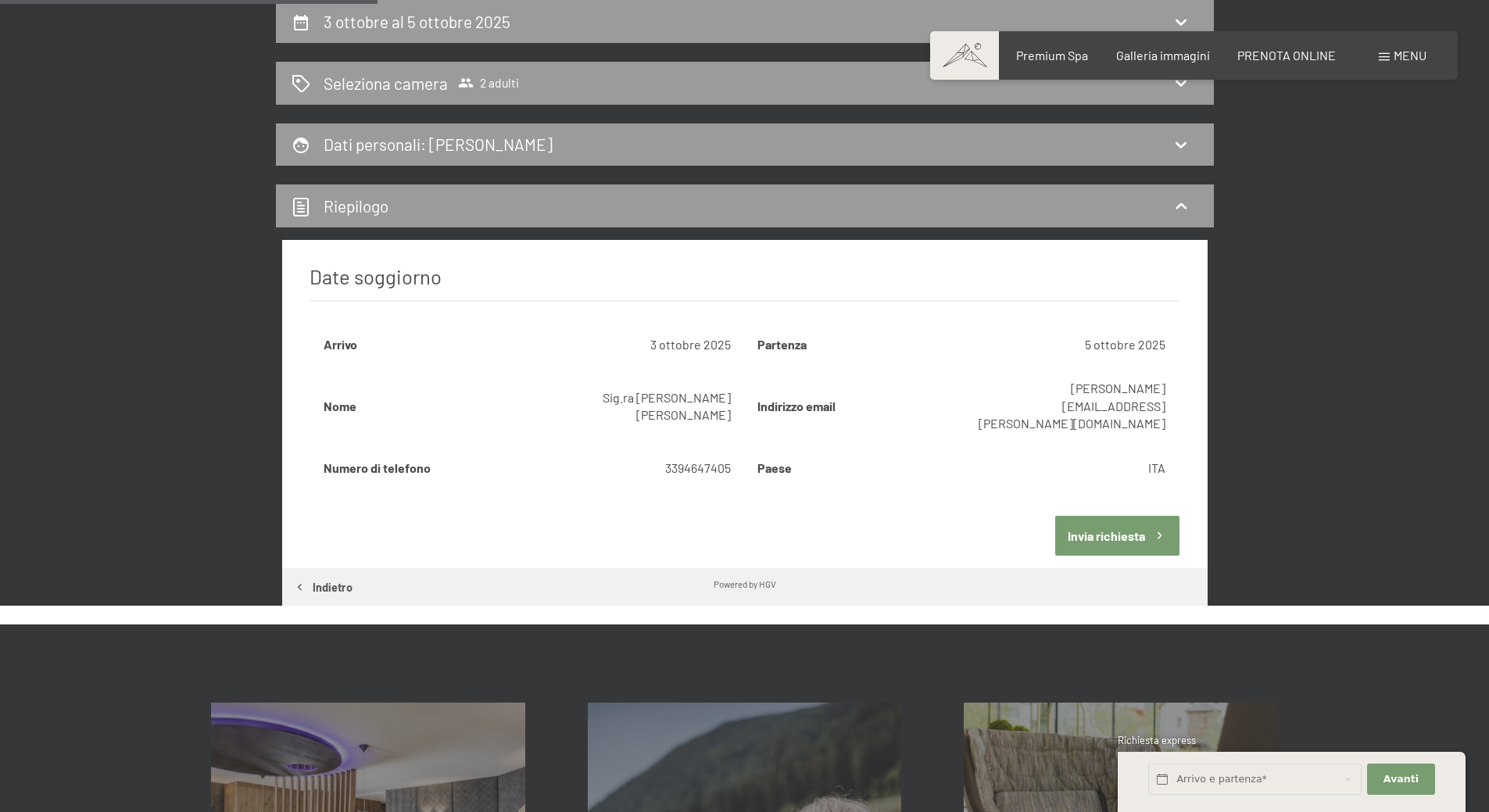
click at [1077, 516] on button "Invia richiesta" at bounding box center [1118, 535] width 124 height 39
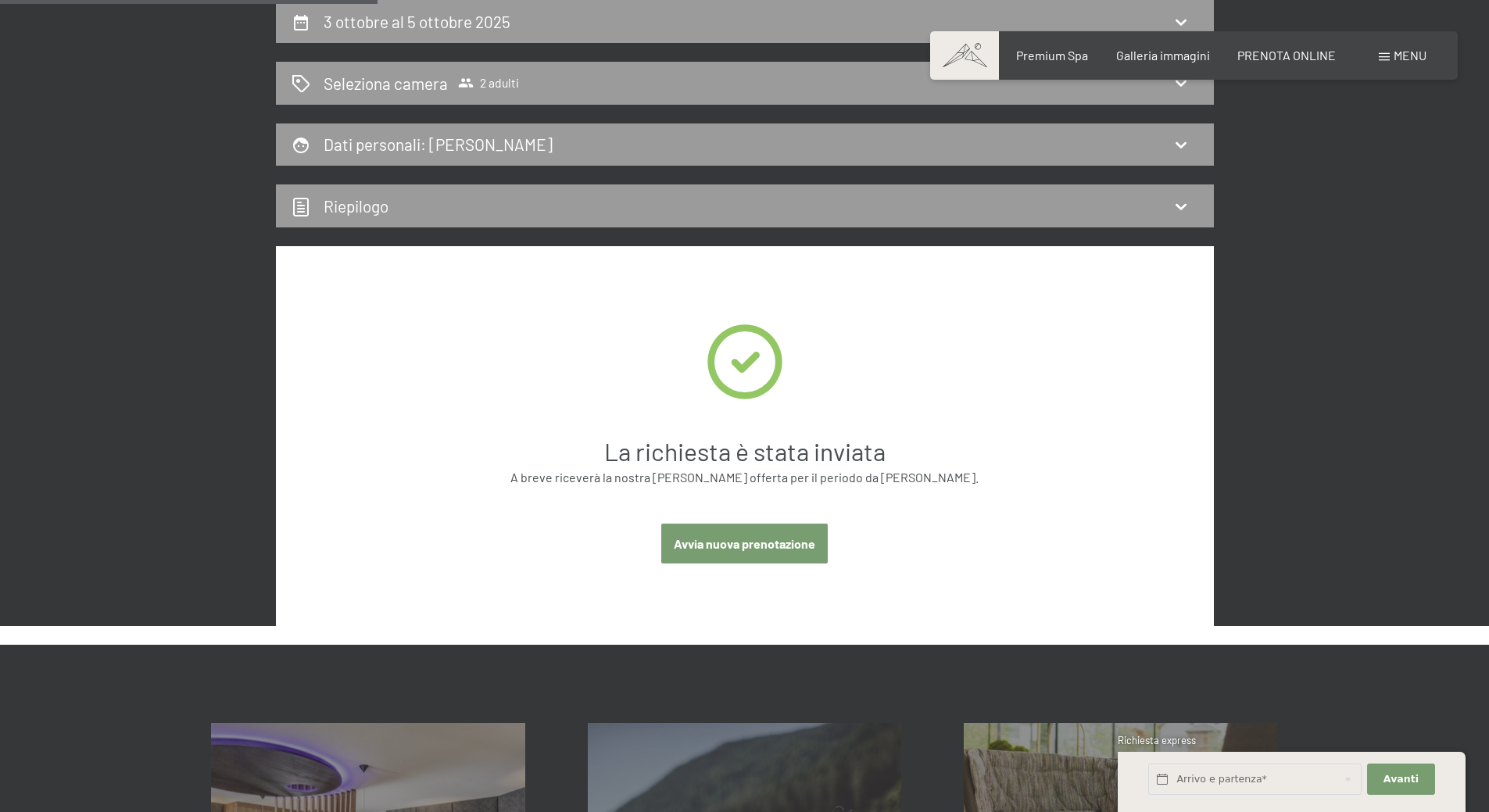
click at [896, 481] on div "La richiesta è stata inviata A breve riceverà la nostra migliore offerta per il…" at bounding box center [745, 460] width 469 height 52
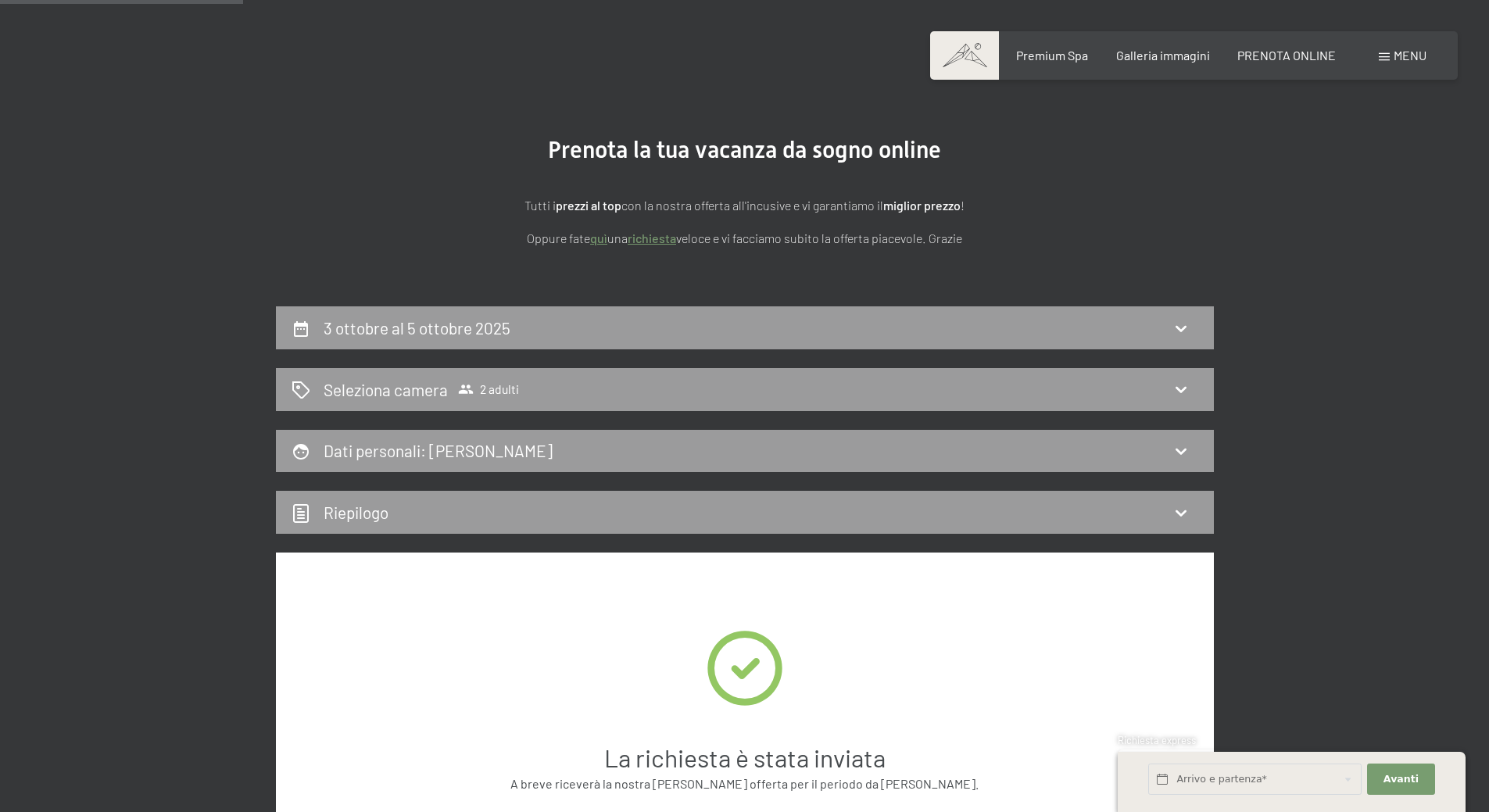
scroll to position [0, 0]
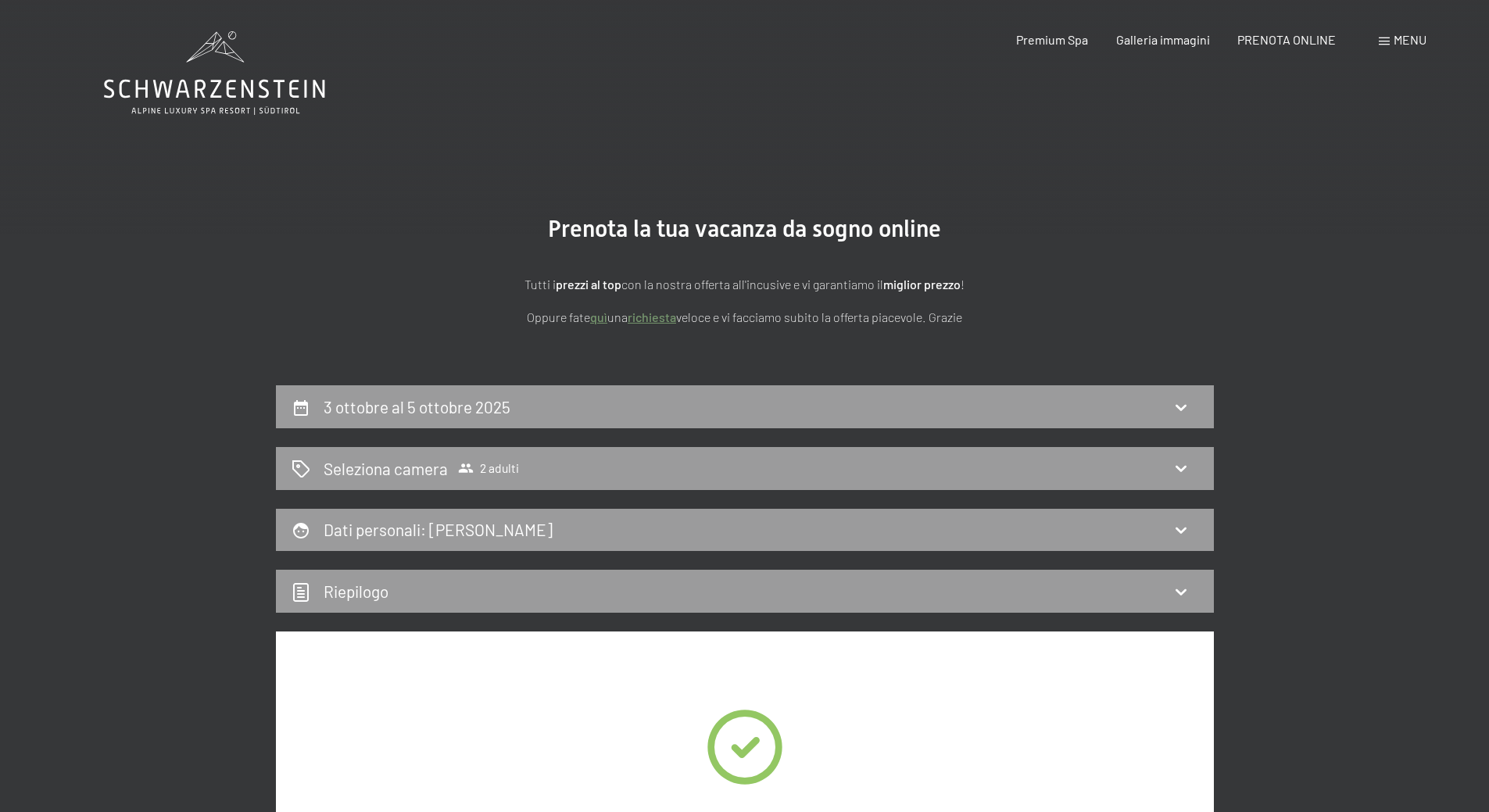
click at [603, 284] on strong "prezzi al top" at bounding box center [589, 285] width 66 height 15
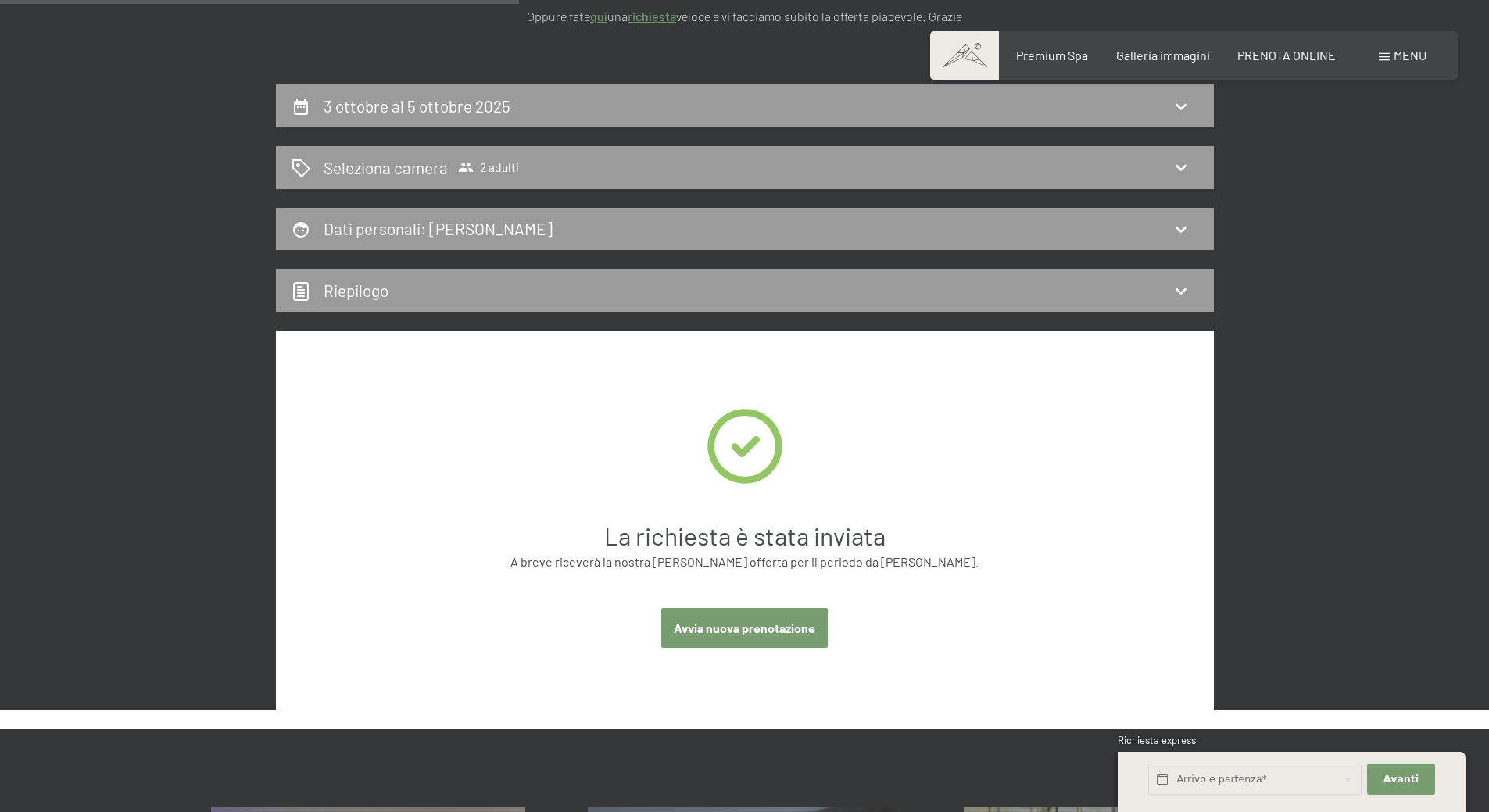
scroll to position [469, 0]
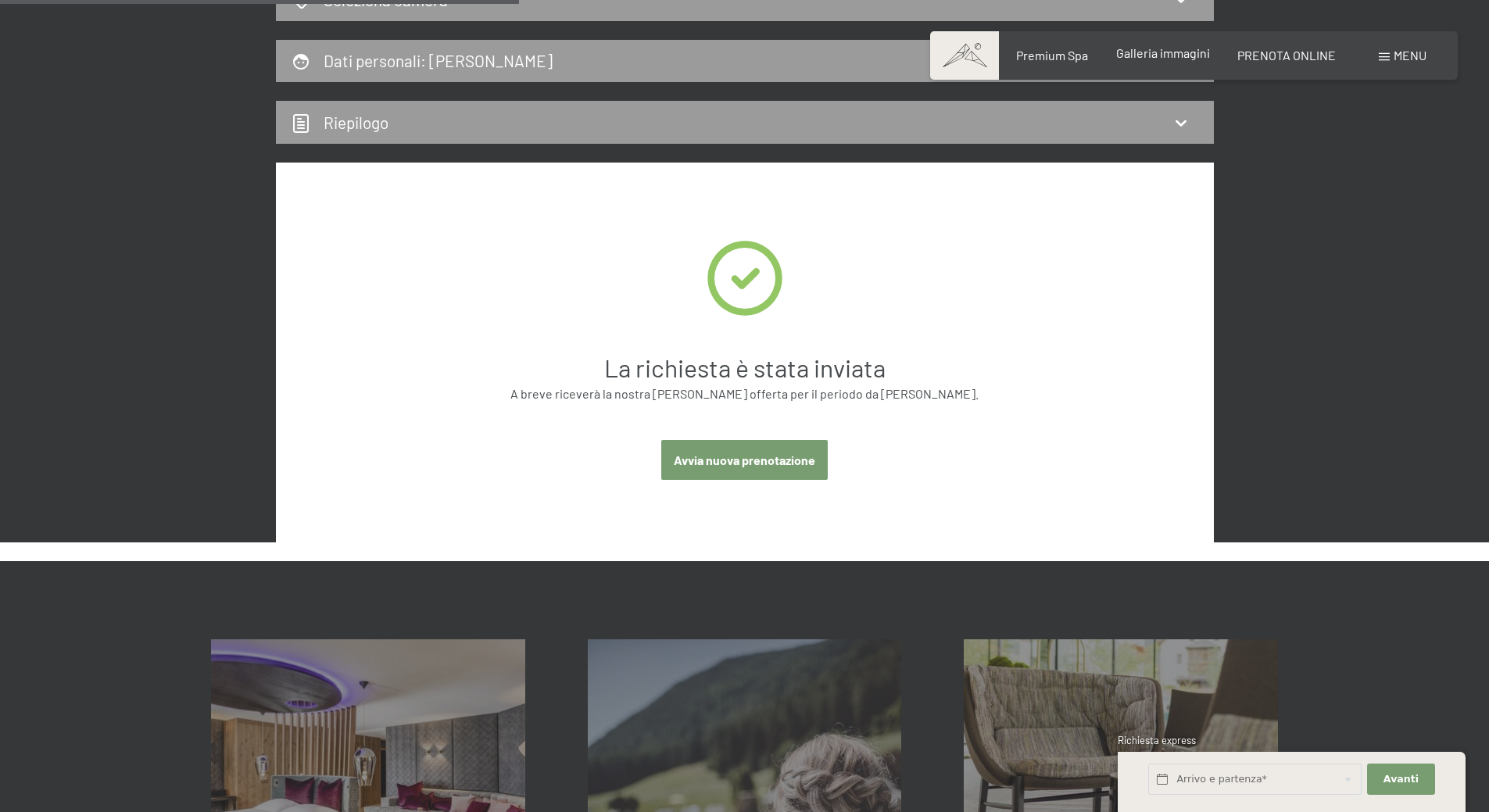
click at [1150, 49] on span "Galleria immagini" at bounding box center [1163, 53] width 94 height 15
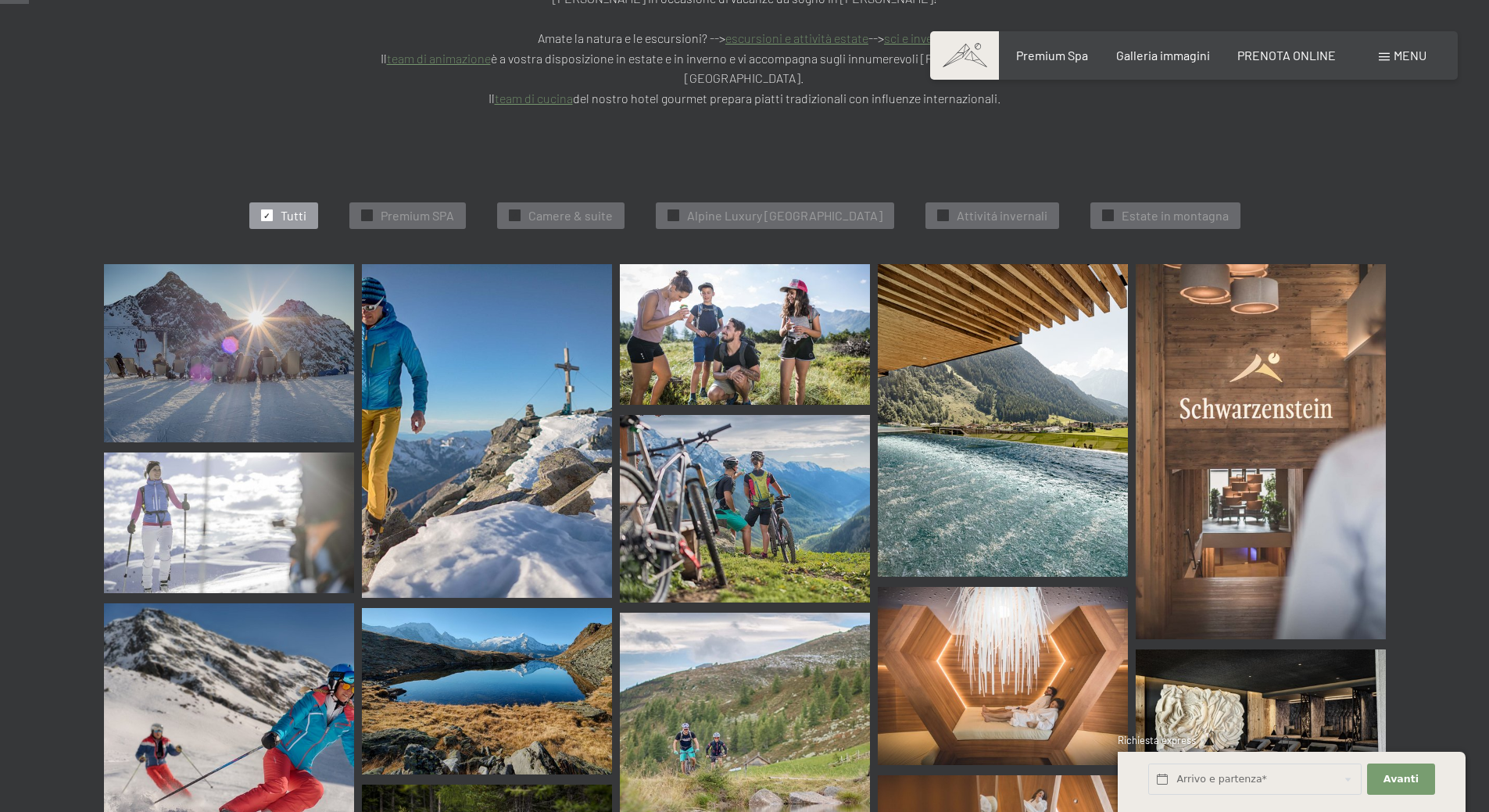
scroll to position [547, 0]
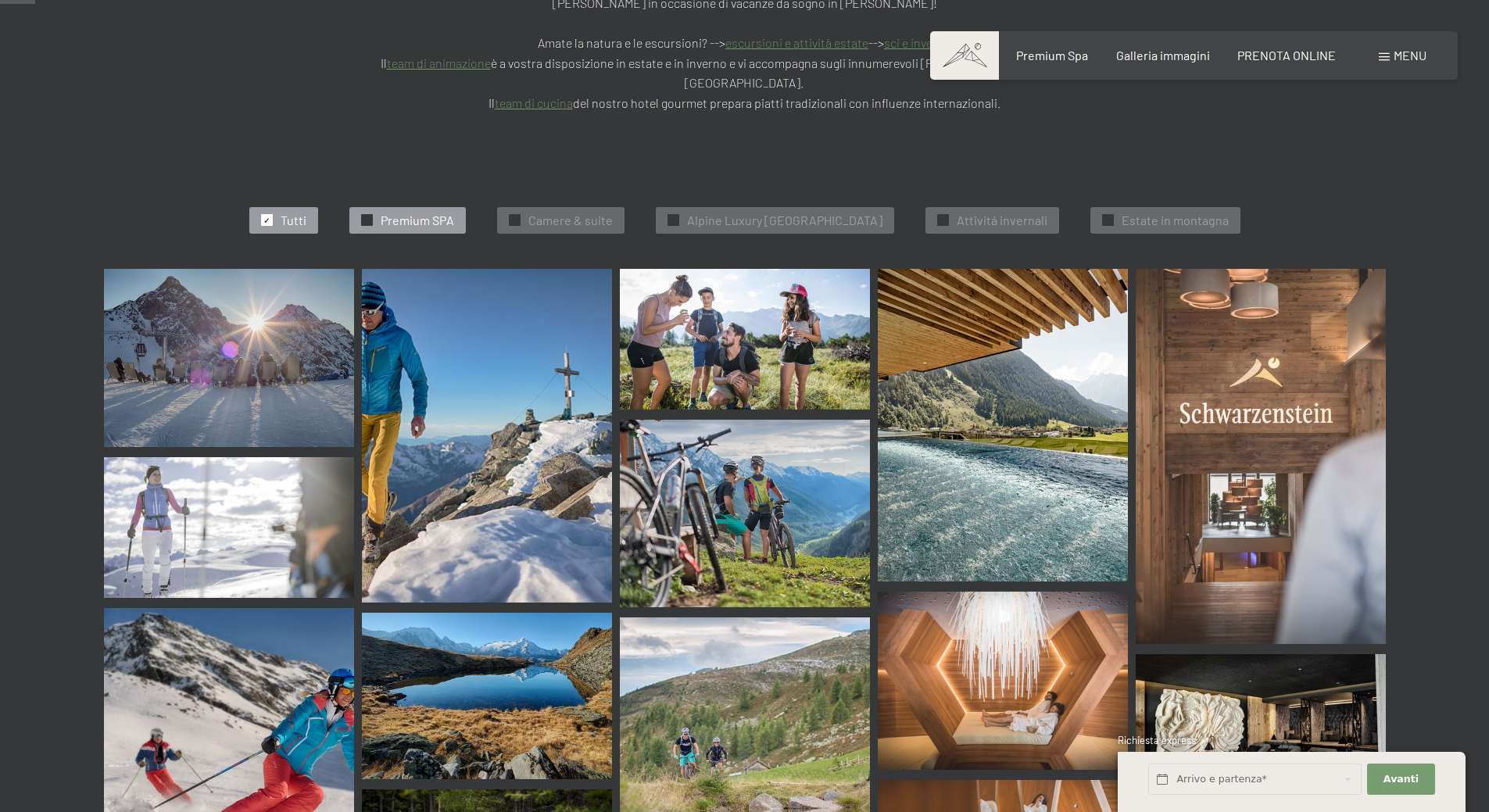
drag, startPoint x: 401, startPoint y: 156, endPoint x: 417, endPoint y: 164, distance: 17.9
click at [401, 212] on span "Premium SPA" at bounding box center [417, 220] width 73 height 17
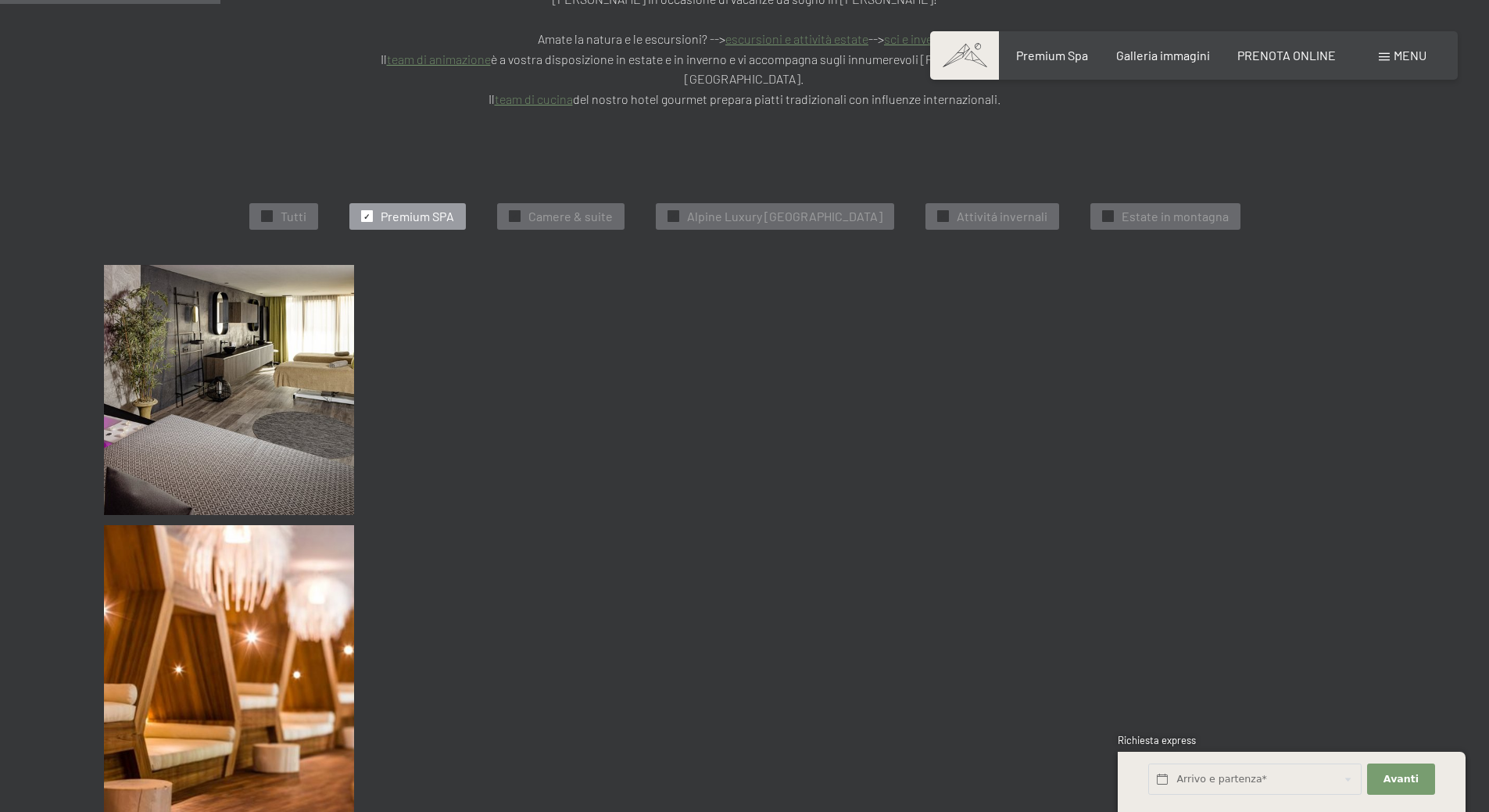
scroll to position [474, 0]
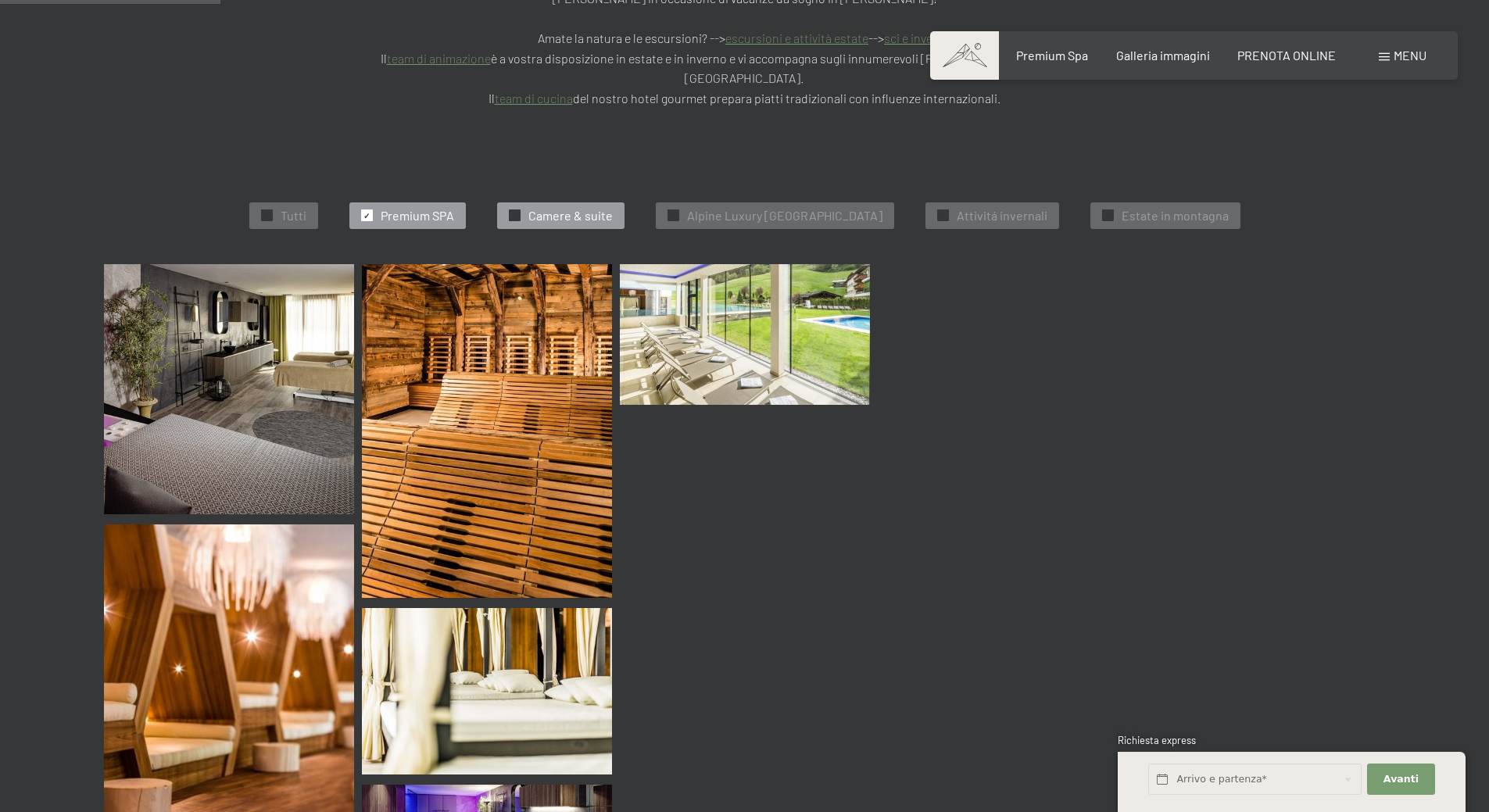
click at [532, 207] on span "Camere & suite" at bounding box center [570, 216] width 85 height 17
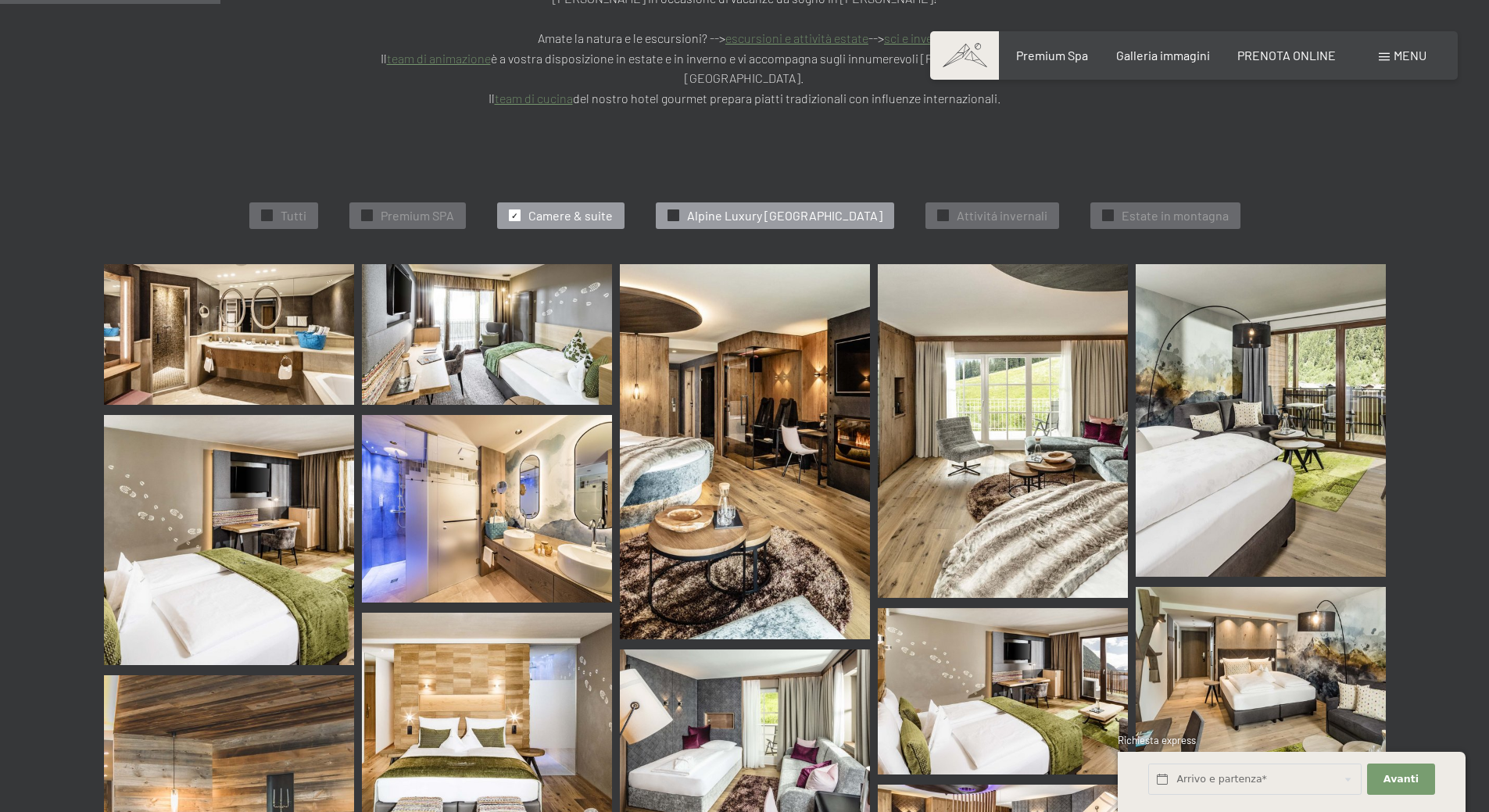
click at [763, 207] on span "Alpine Luxury SPA Resort Schwarzenstein" at bounding box center [784, 216] width 196 height 17
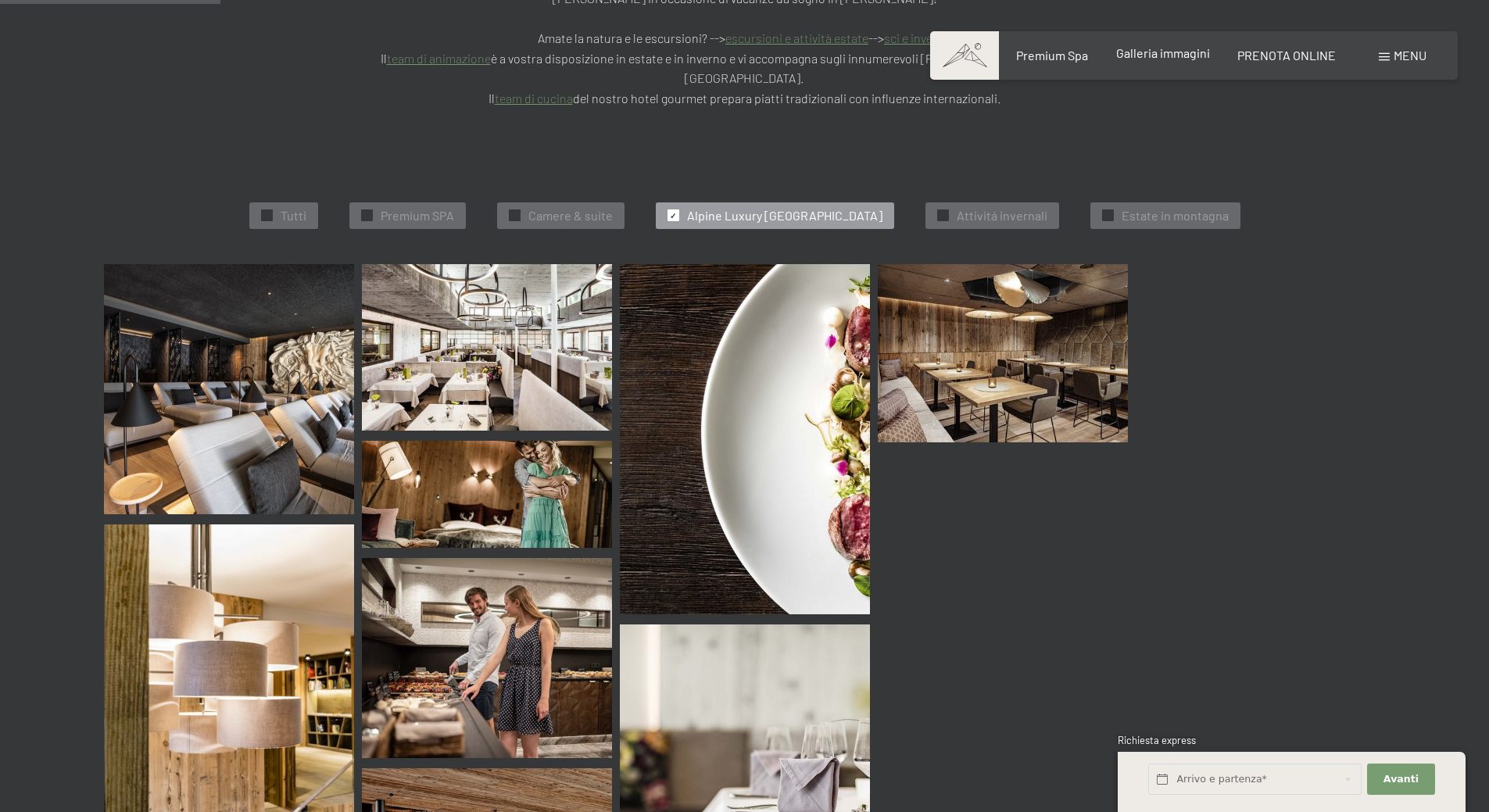
click at [1181, 56] on span "Galleria immagini" at bounding box center [1163, 53] width 94 height 15
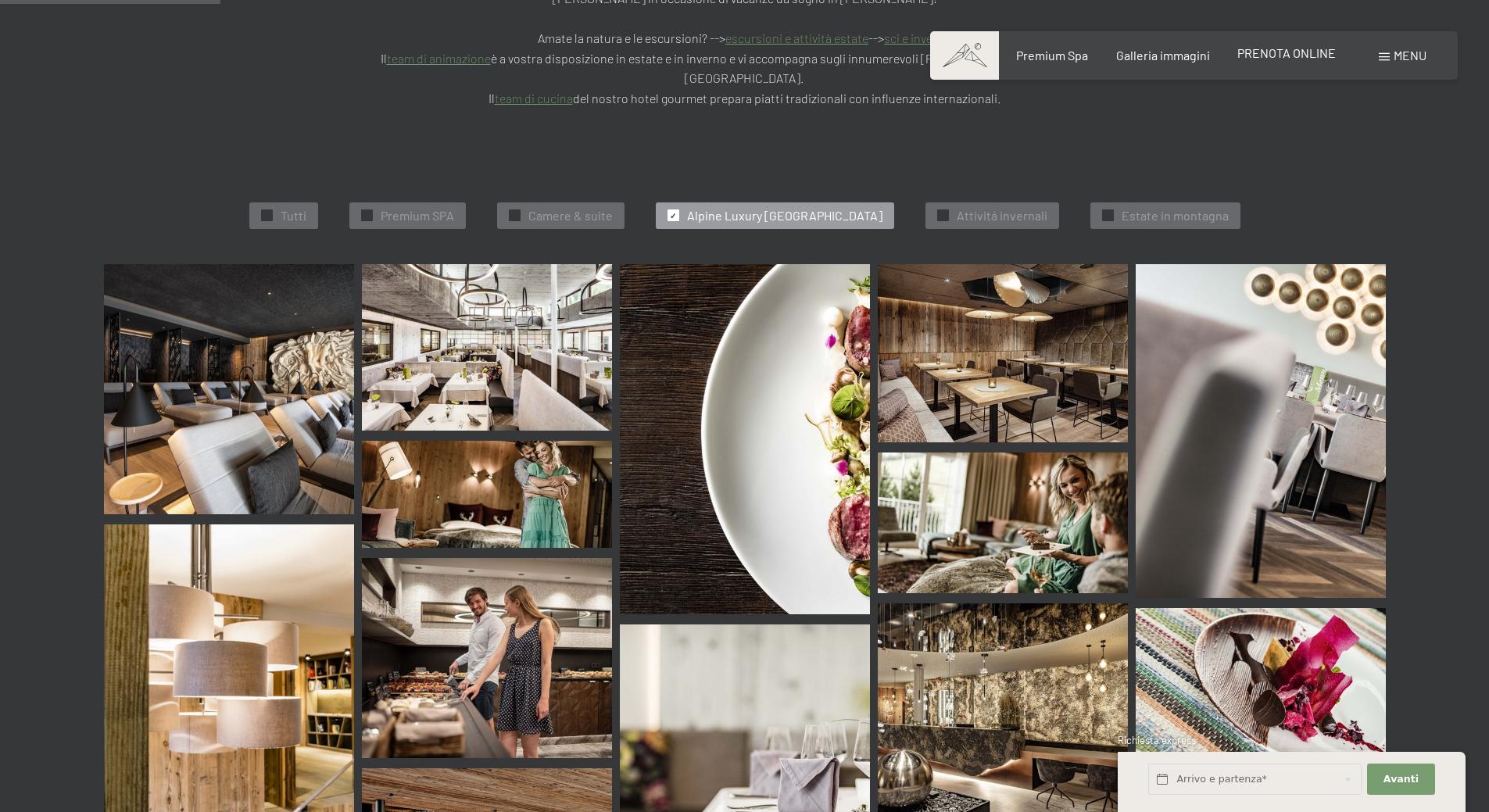
click at [1283, 55] on span "PRENOTA ONLINE" at bounding box center [1286, 53] width 98 height 15
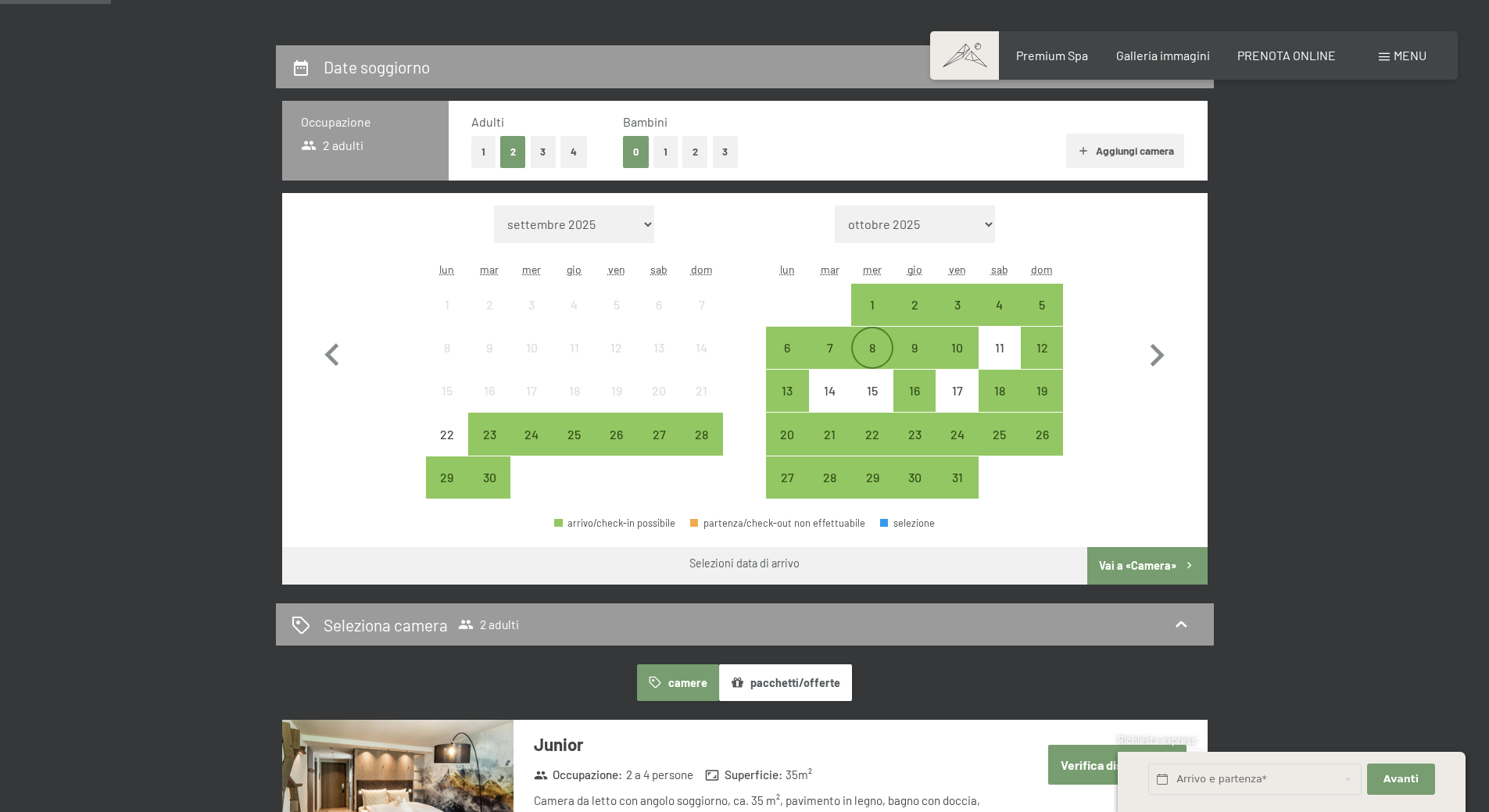
scroll to position [312, 0]
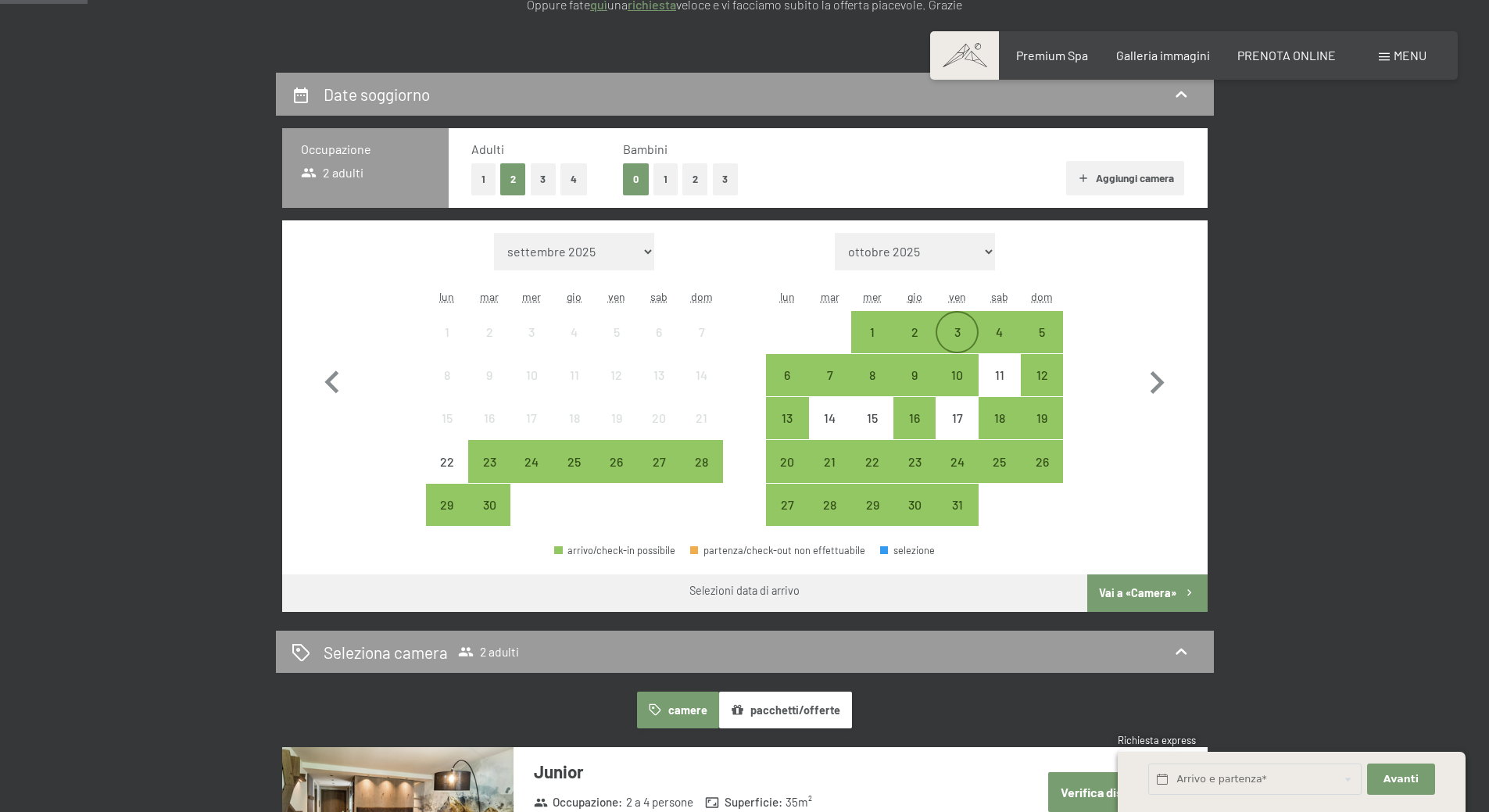
click at [955, 322] on div "3" at bounding box center [957, 332] width 39 height 39
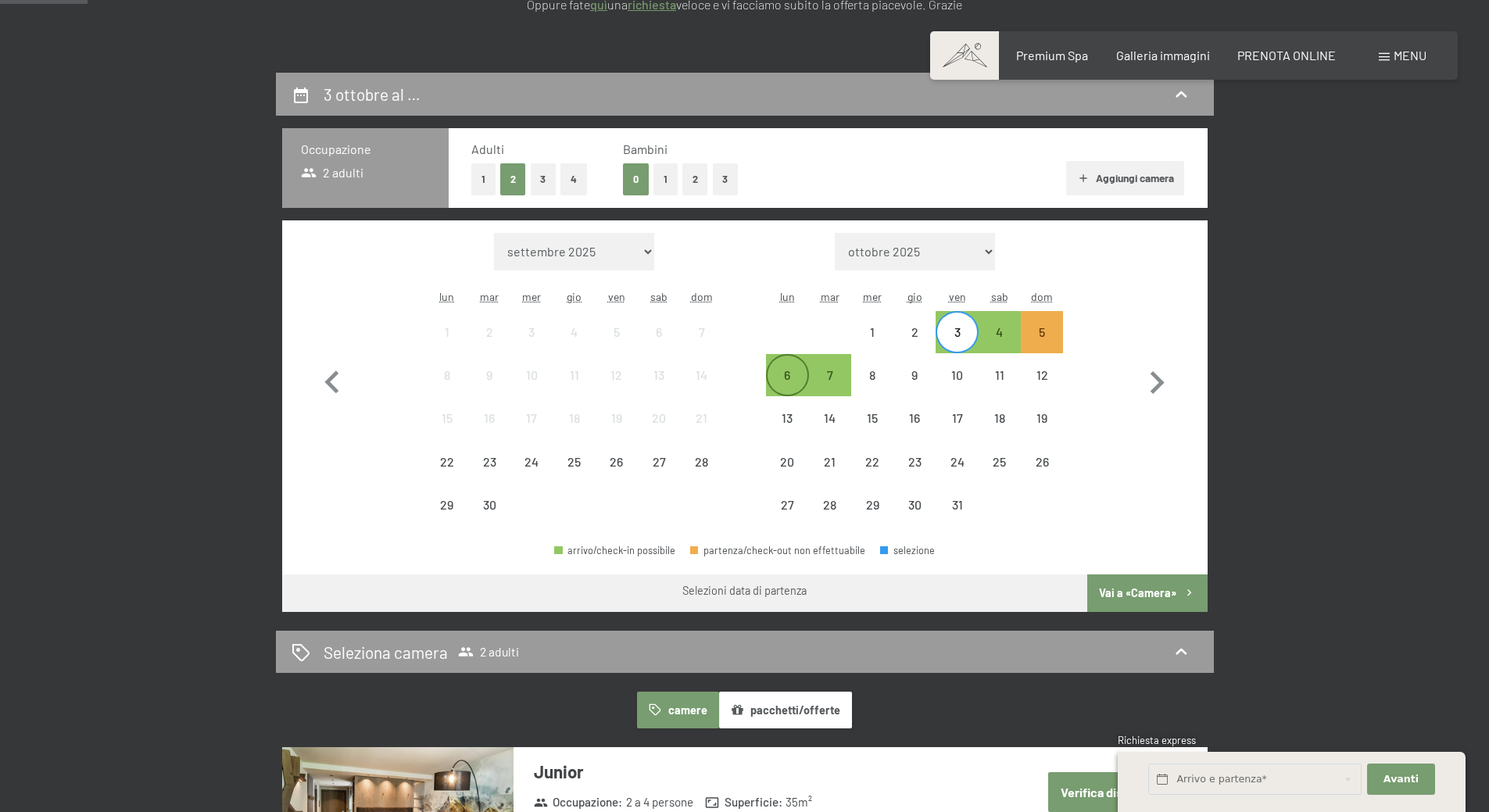
click at [794, 377] on div "6" at bounding box center [787, 388] width 39 height 39
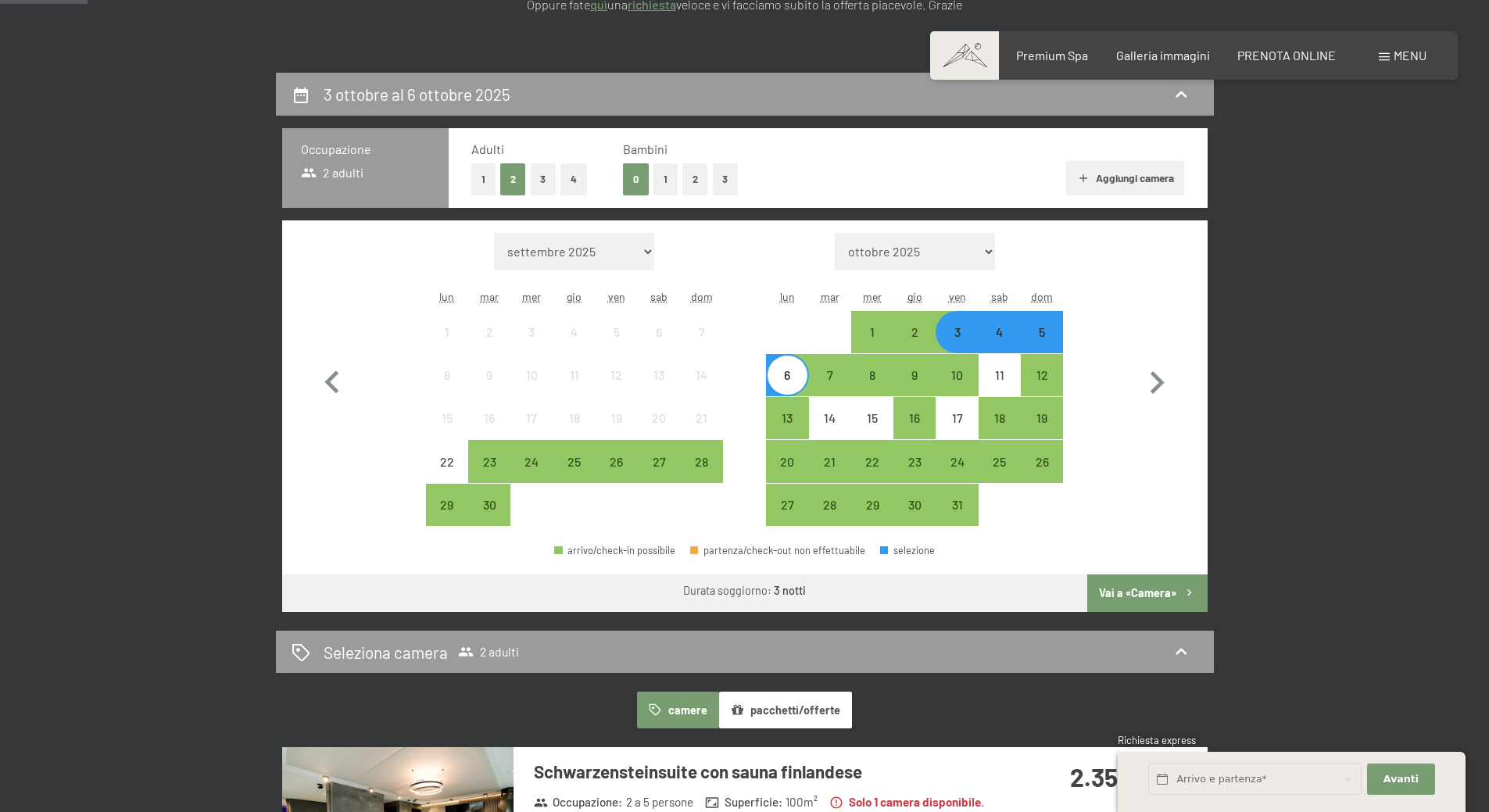
click at [1118, 589] on button "Vai a «Camera»" at bounding box center [1147, 593] width 119 height 38
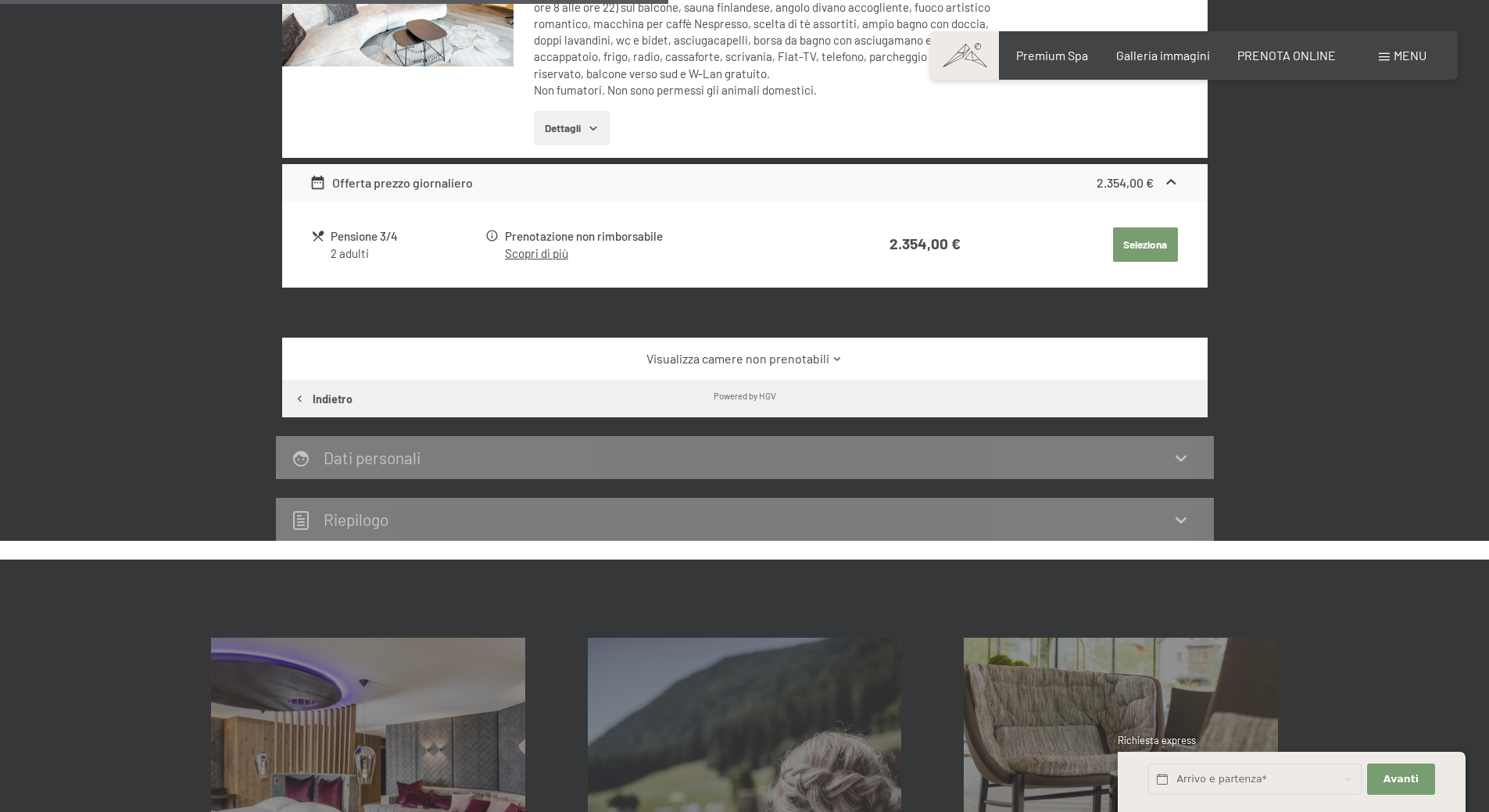
scroll to position [698, 0]
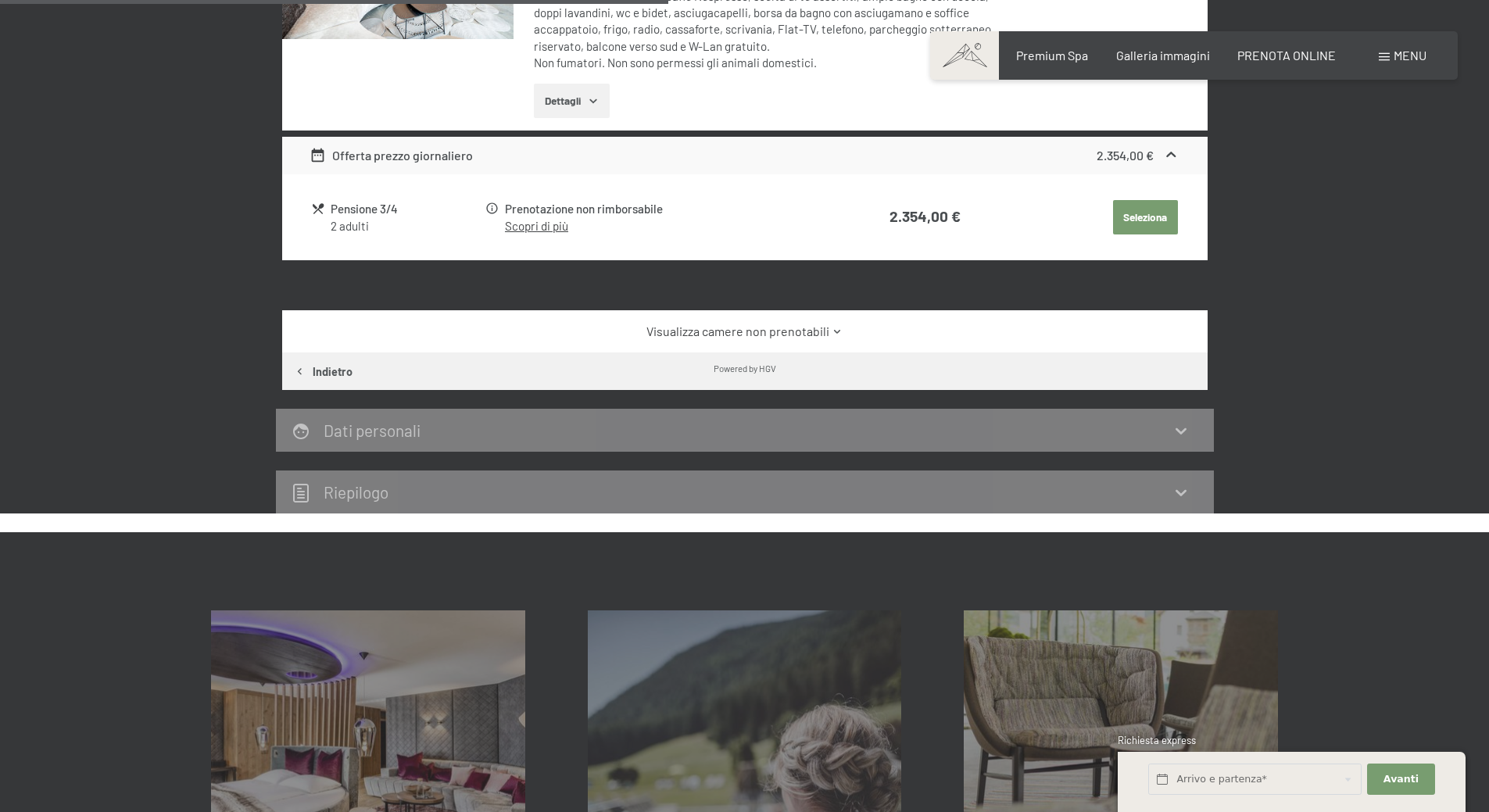
click at [837, 338] on icon at bounding box center [837, 332] width 12 height 12
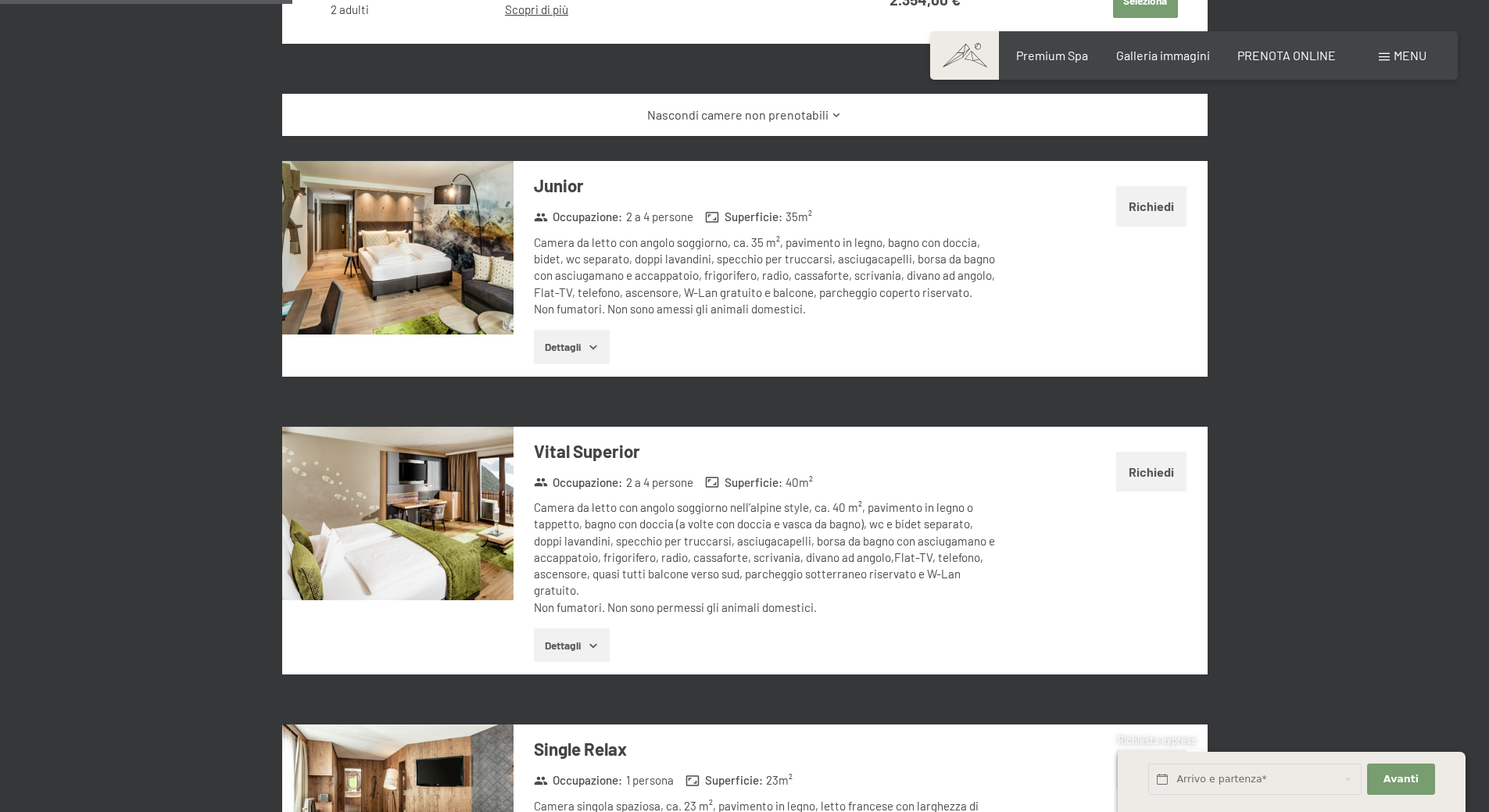
scroll to position [1011, 0]
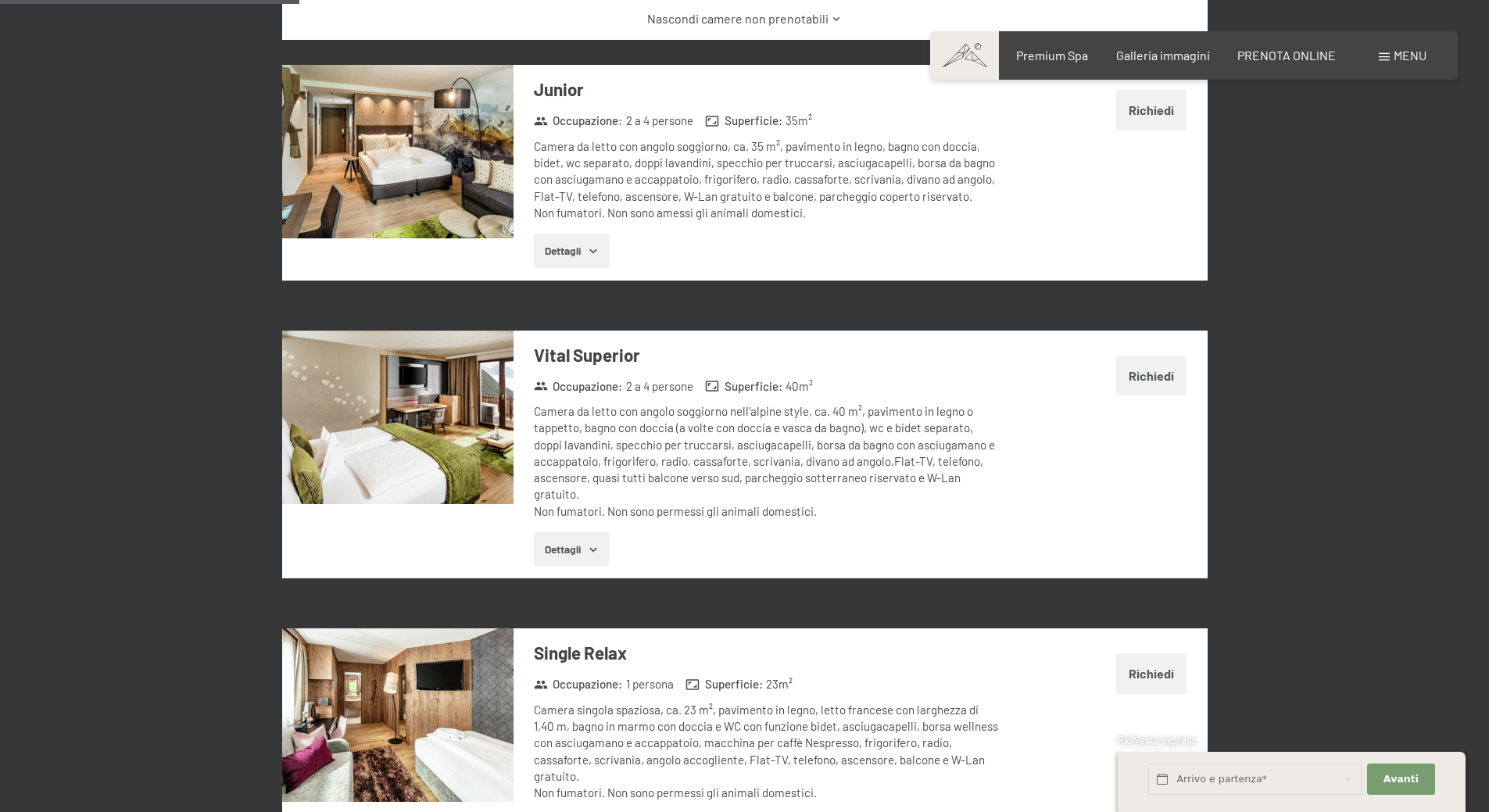
click at [476, 464] on img at bounding box center [398, 417] width 232 height 174
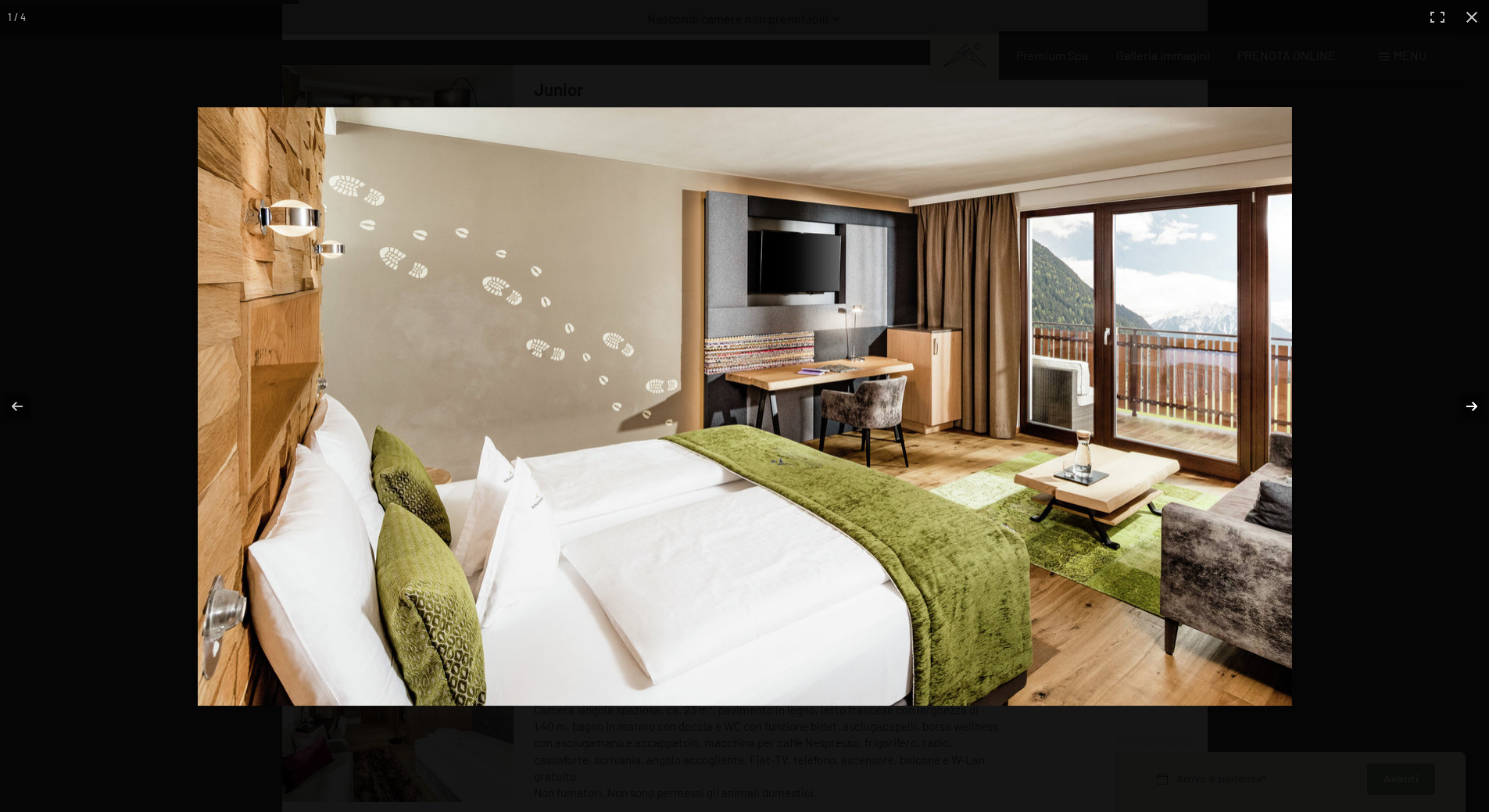
click at [1477, 402] on button "button" at bounding box center [1461, 406] width 55 height 78
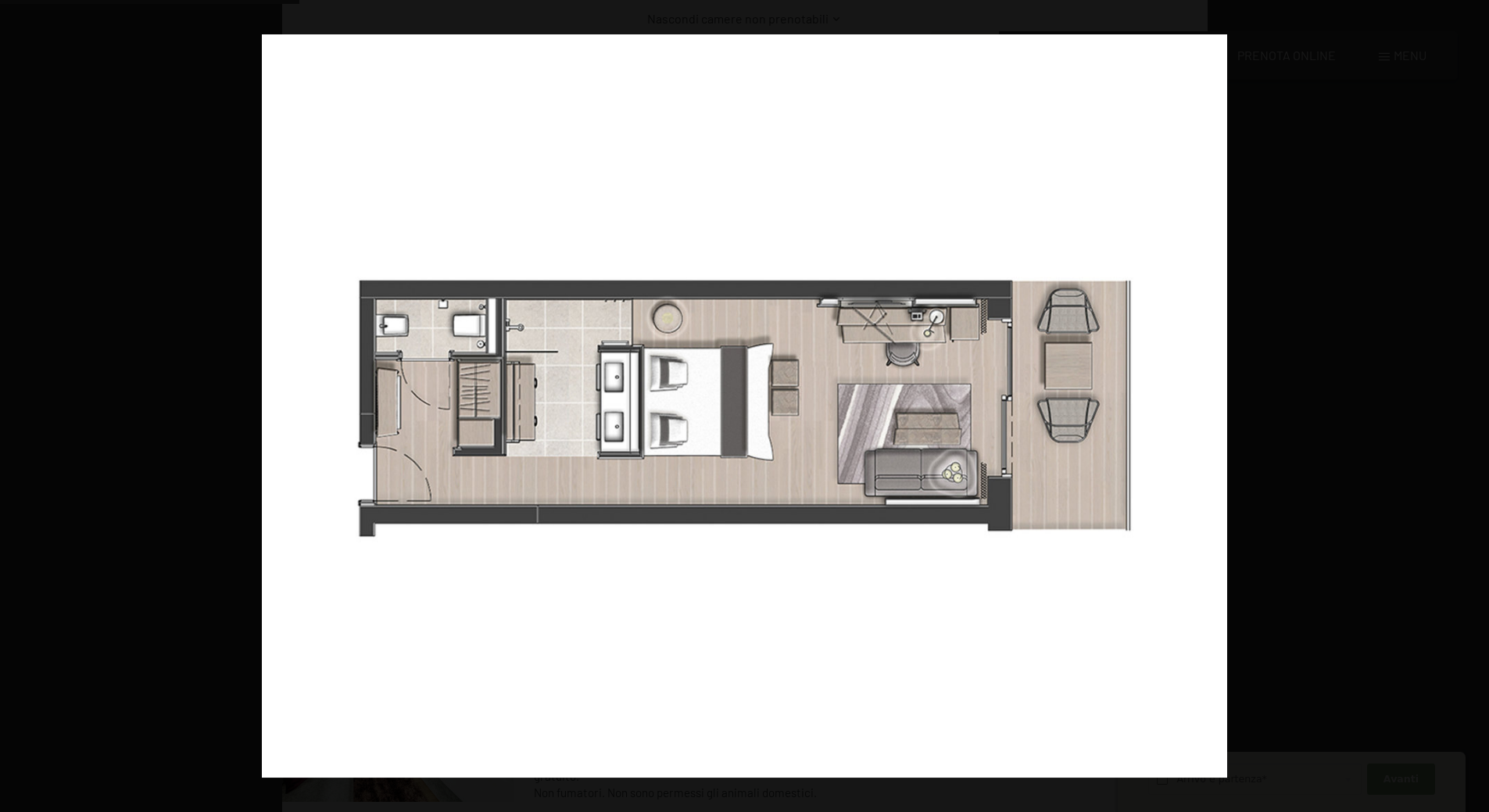
click at [1477, 402] on button "button" at bounding box center [1461, 406] width 55 height 78
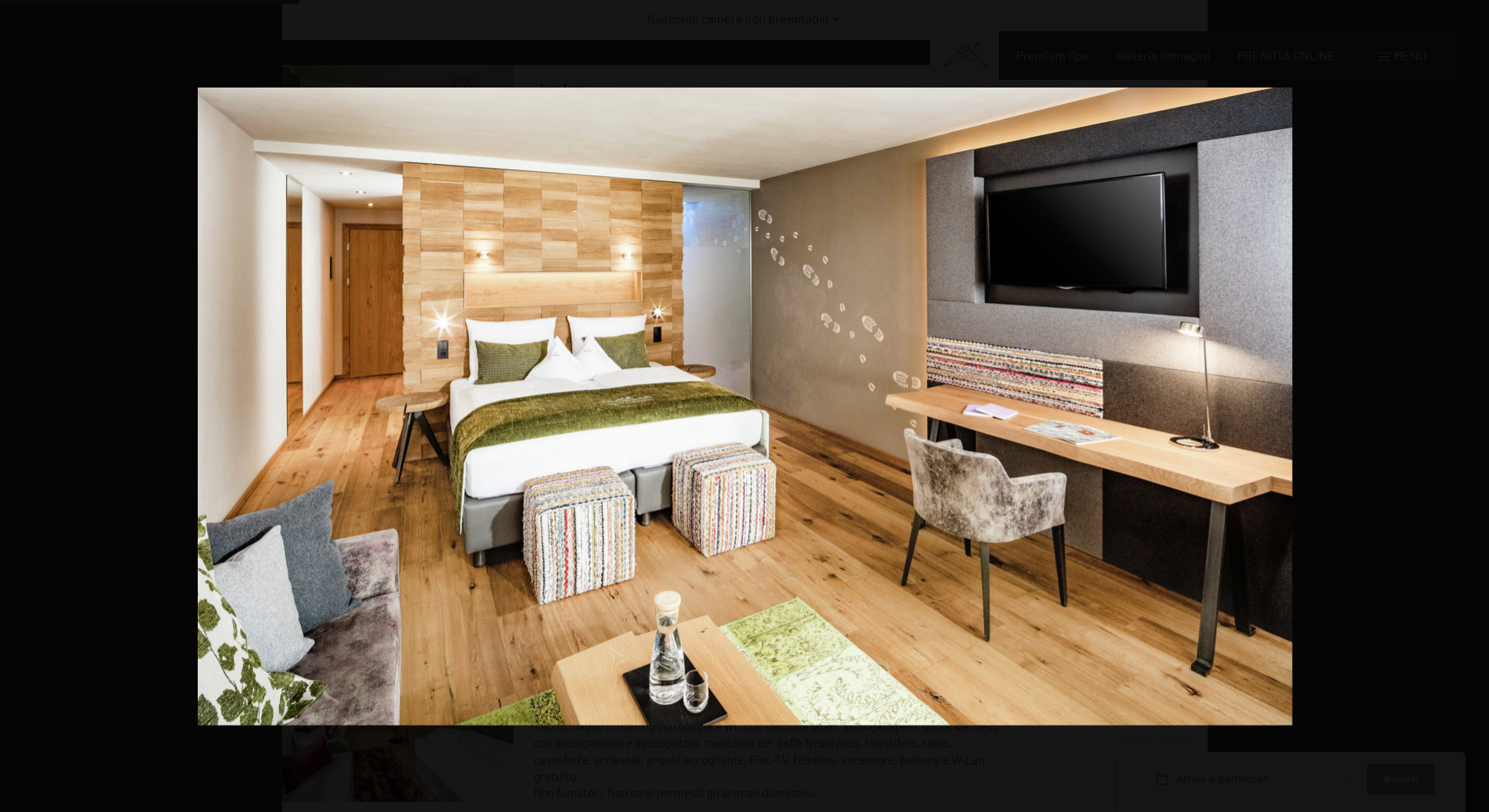
click at [1477, 402] on button "button" at bounding box center [1461, 406] width 55 height 78
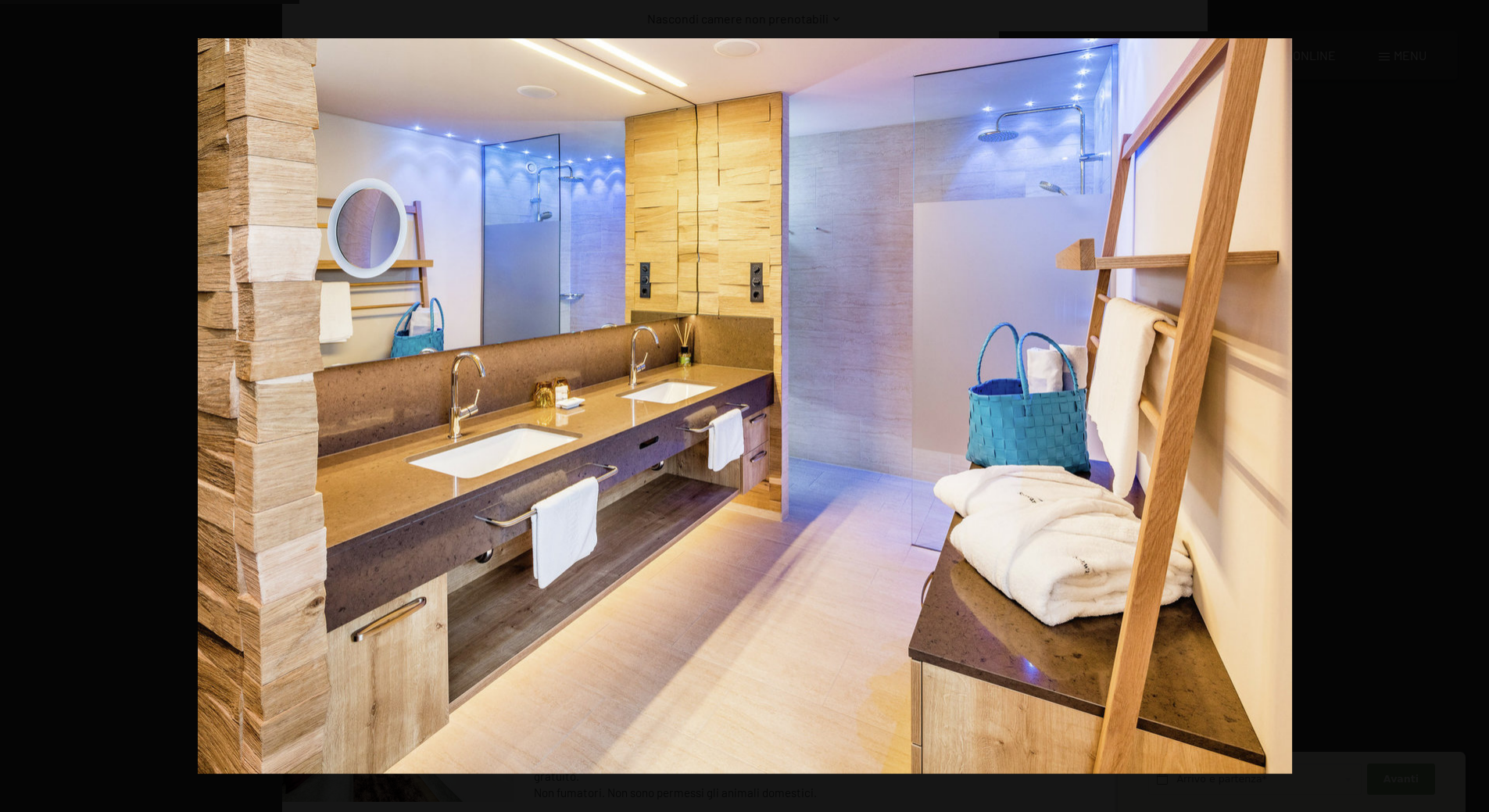
click at [1477, 402] on button "button" at bounding box center [1461, 406] width 55 height 78
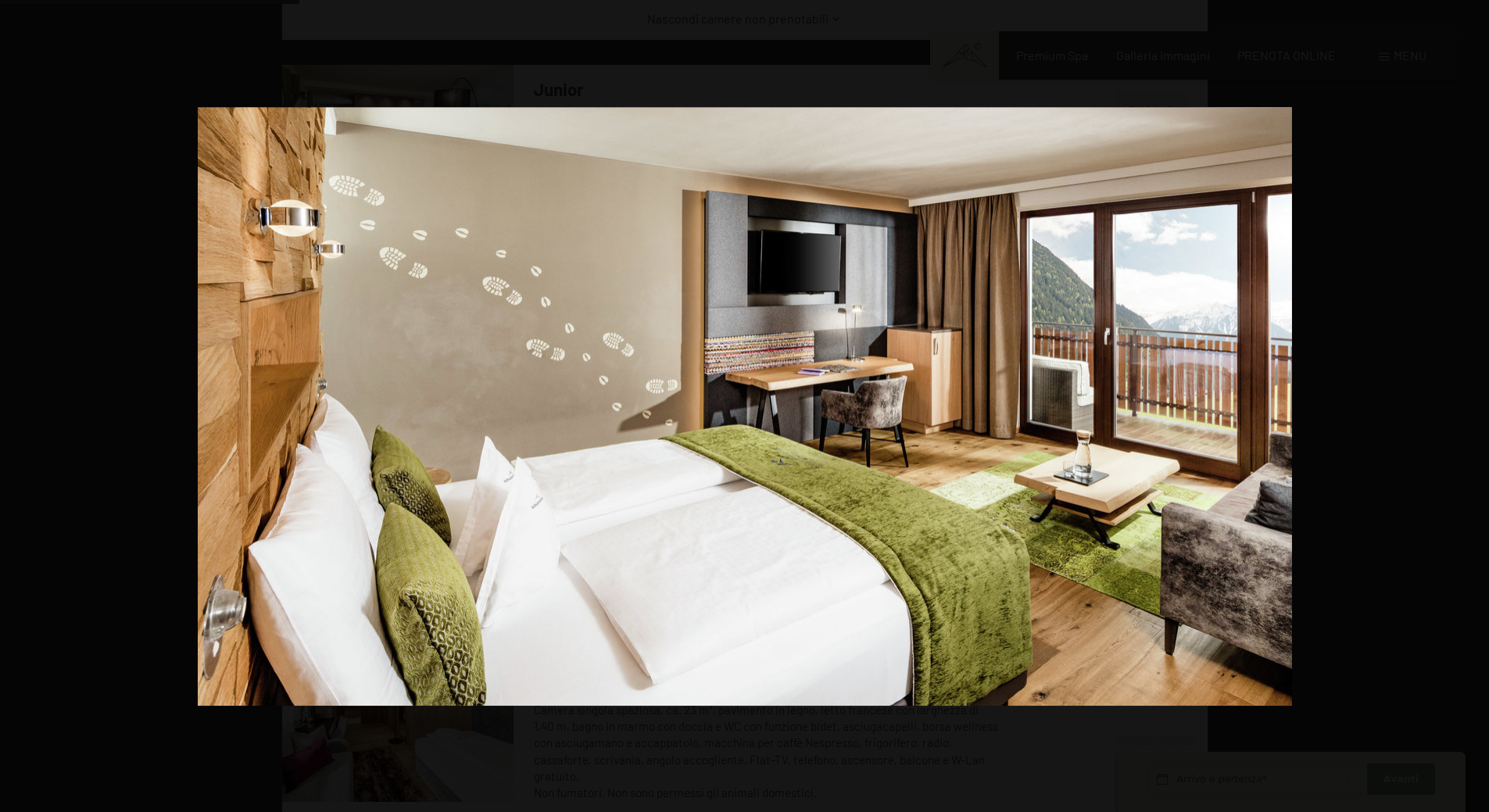
click at [1477, 402] on button "button" at bounding box center [1461, 406] width 55 height 78
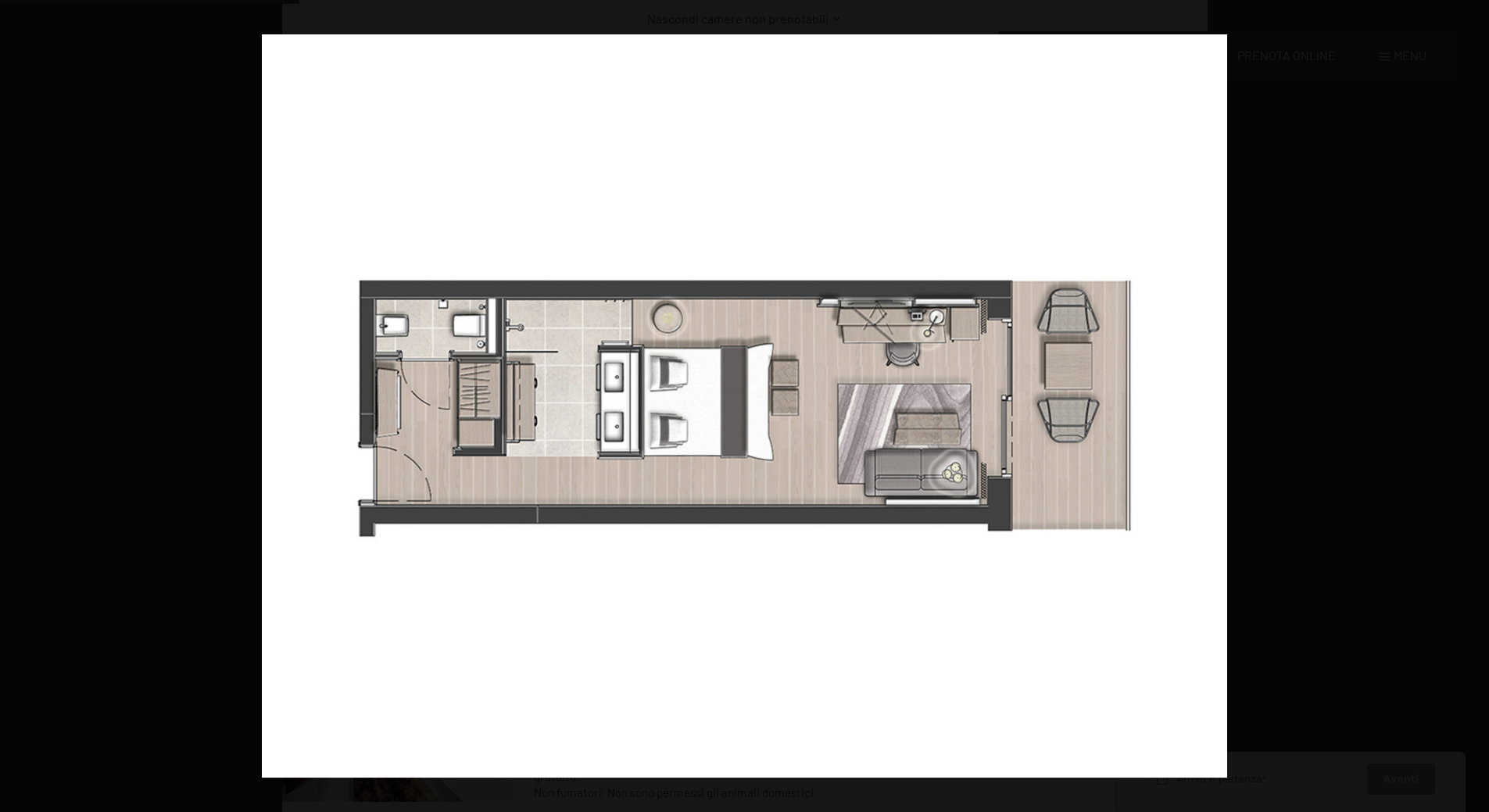
click at [1477, 402] on button "button" at bounding box center [1461, 406] width 55 height 78
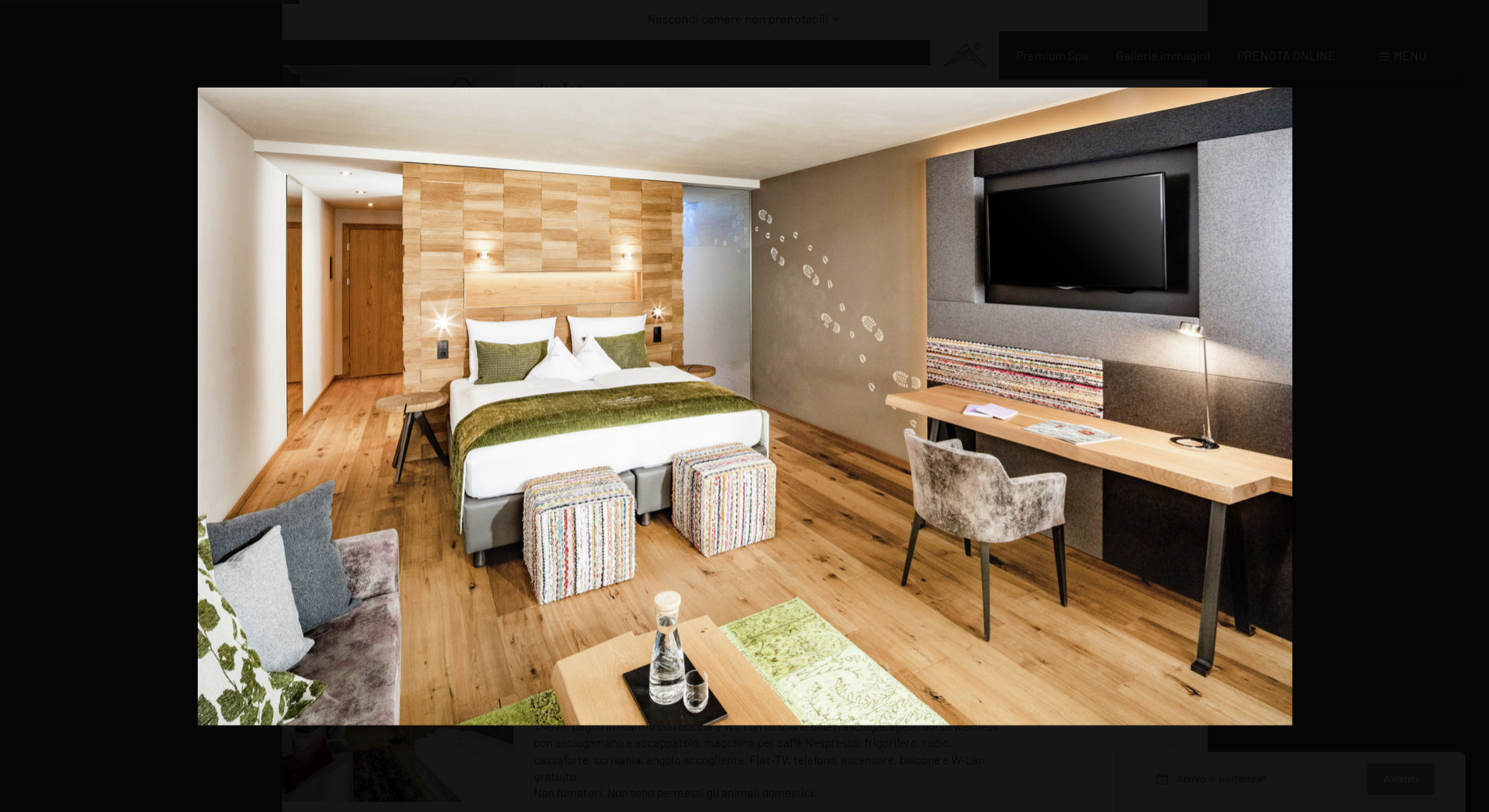
click at [1477, 402] on button "button" at bounding box center [1461, 406] width 55 height 78
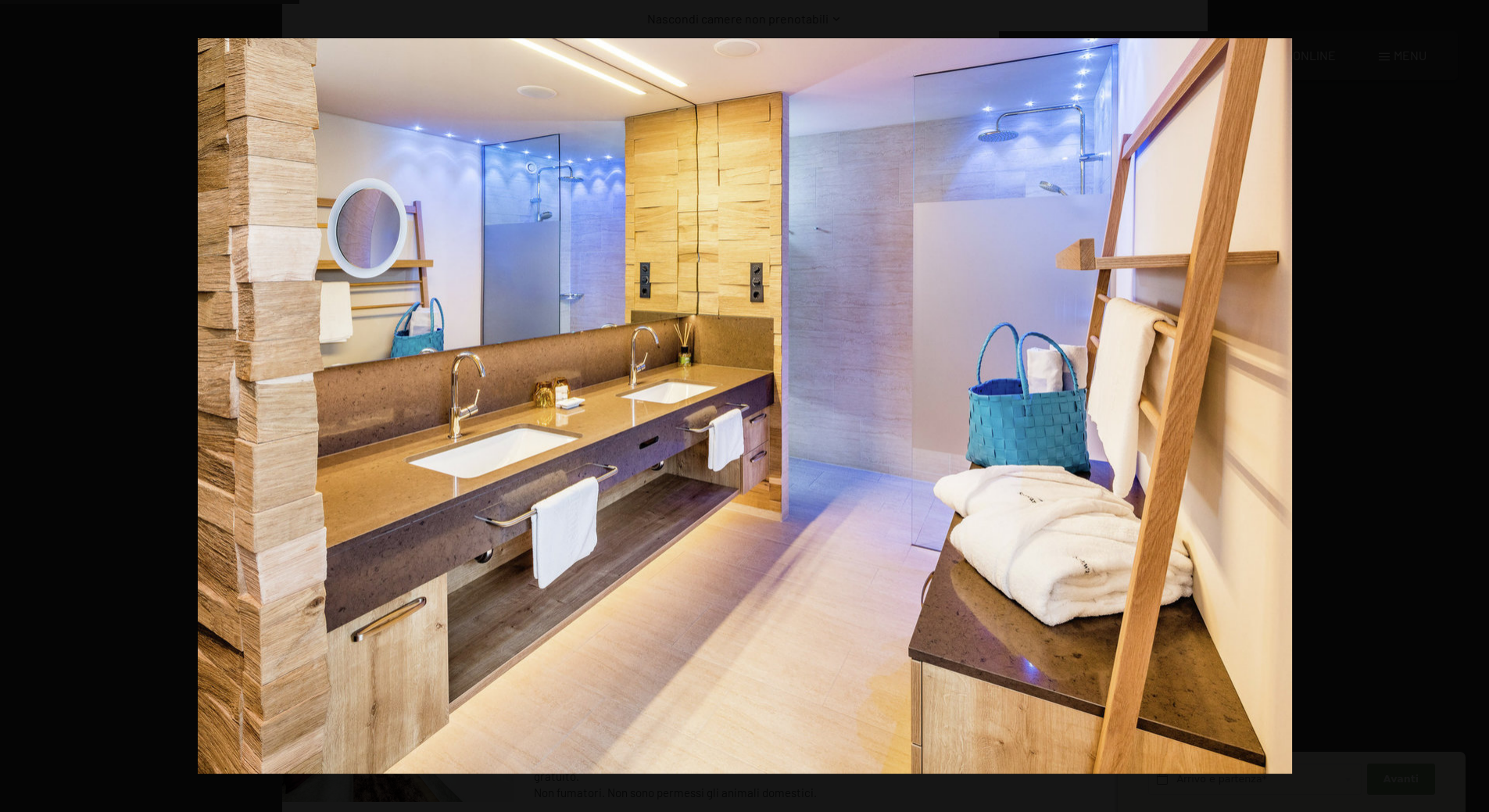
click at [1477, 402] on button "button" at bounding box center [1461, 406] width 55 height 78
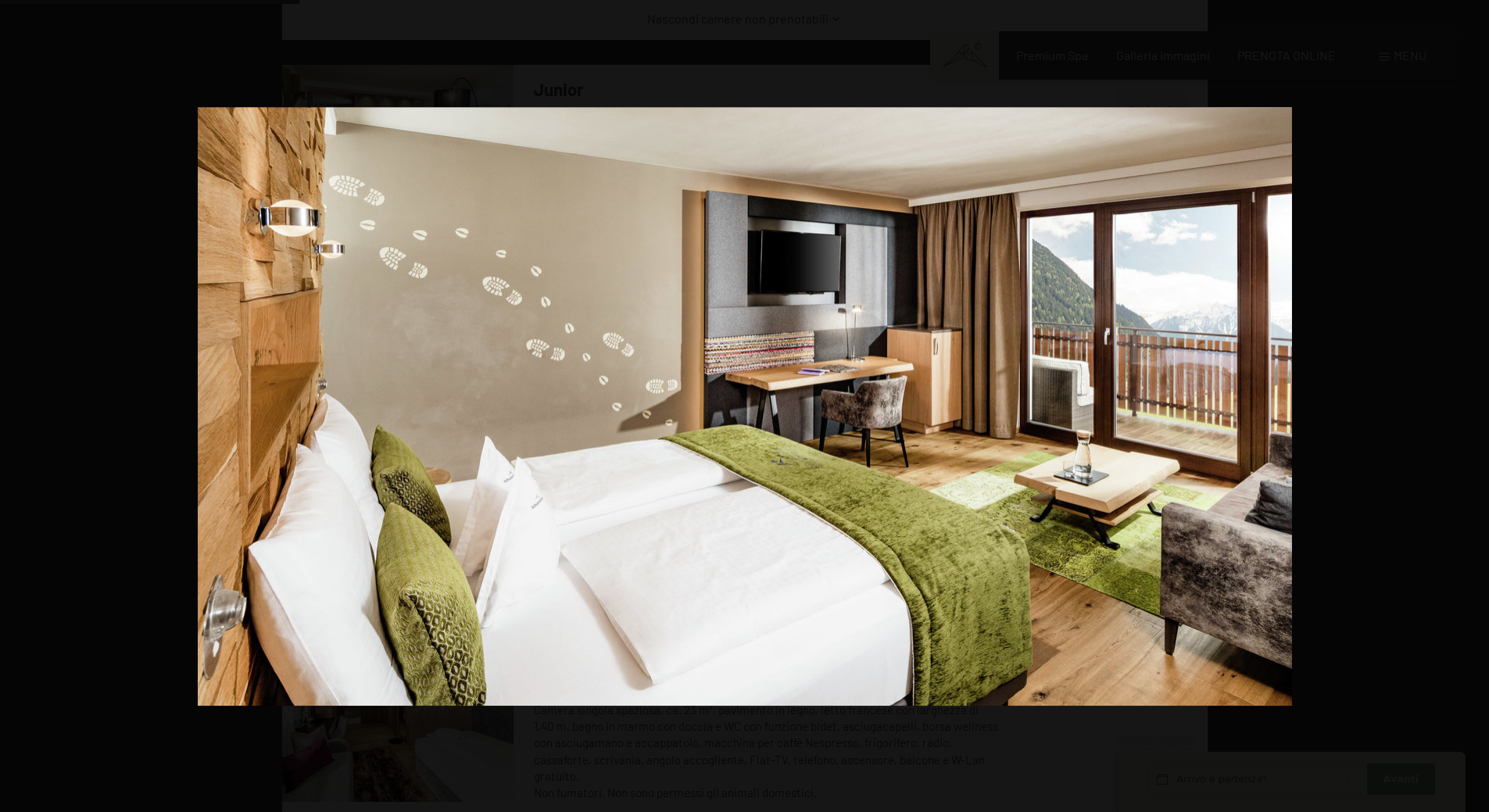
click at [1477, 402] on button "button" at bounding box center [1461, 406] width 55 height 78
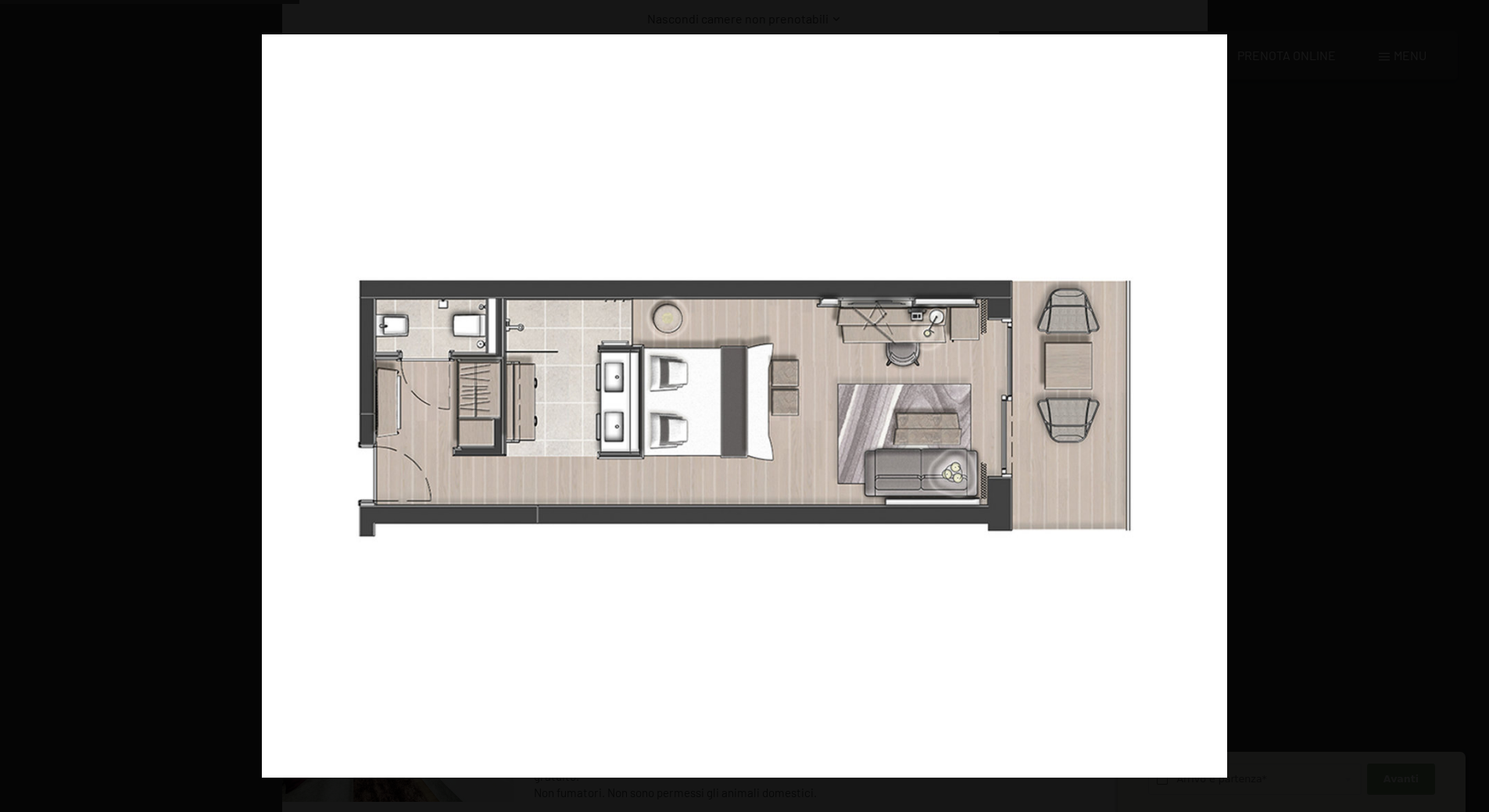
click at [1477, 402] on button "button" at bounding box center [1461, 406] width 55 height 78
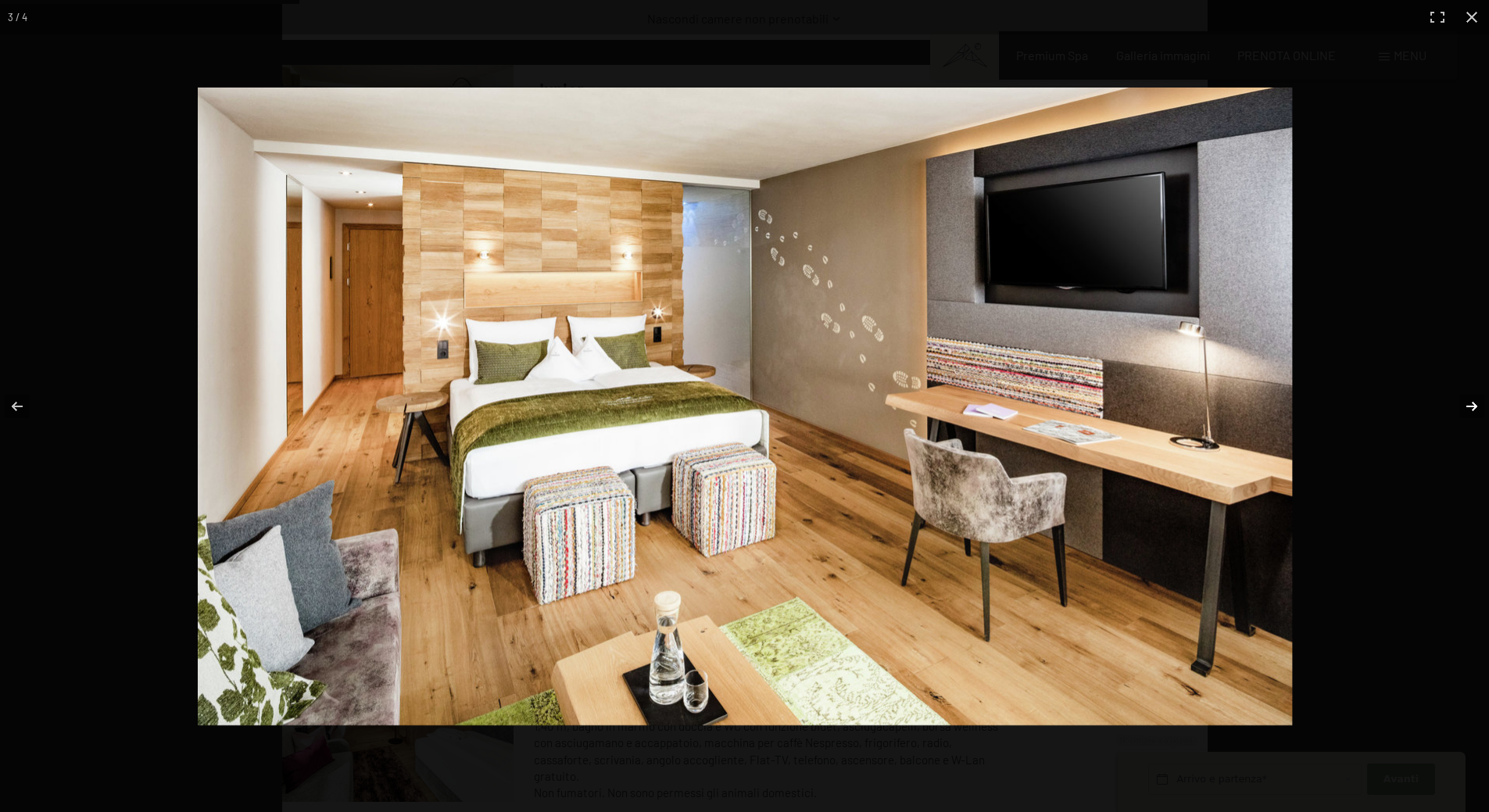
click at [1476, 400] on button "button" at bounding box center [1461, 406] width 55 height 78
